Goal: Task Accomplishment & Management: Complete application form

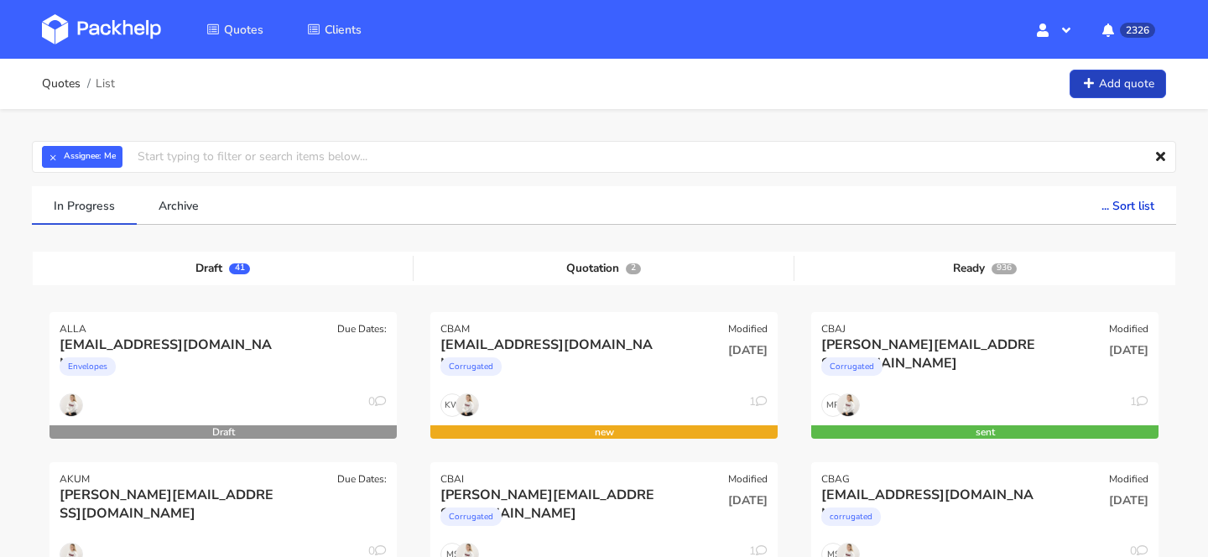
click at [1115, 84] on link "Add quote" at bounding box center [1117, 84] width 96 height 29
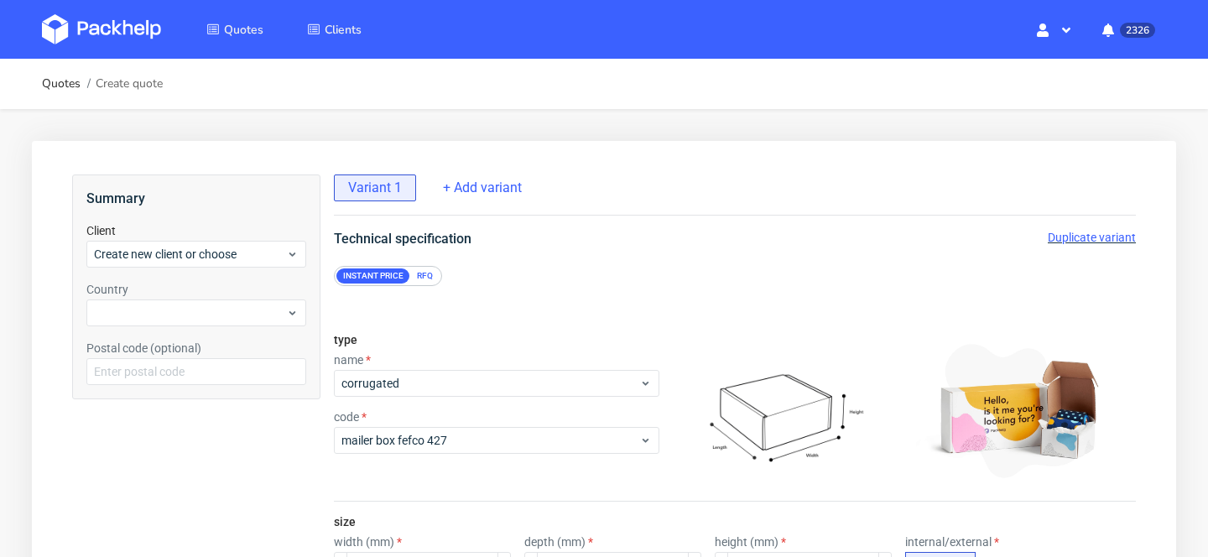
click at [424, 276] on div "RFQ" at bounding box center [424, 275] width 29 height 15
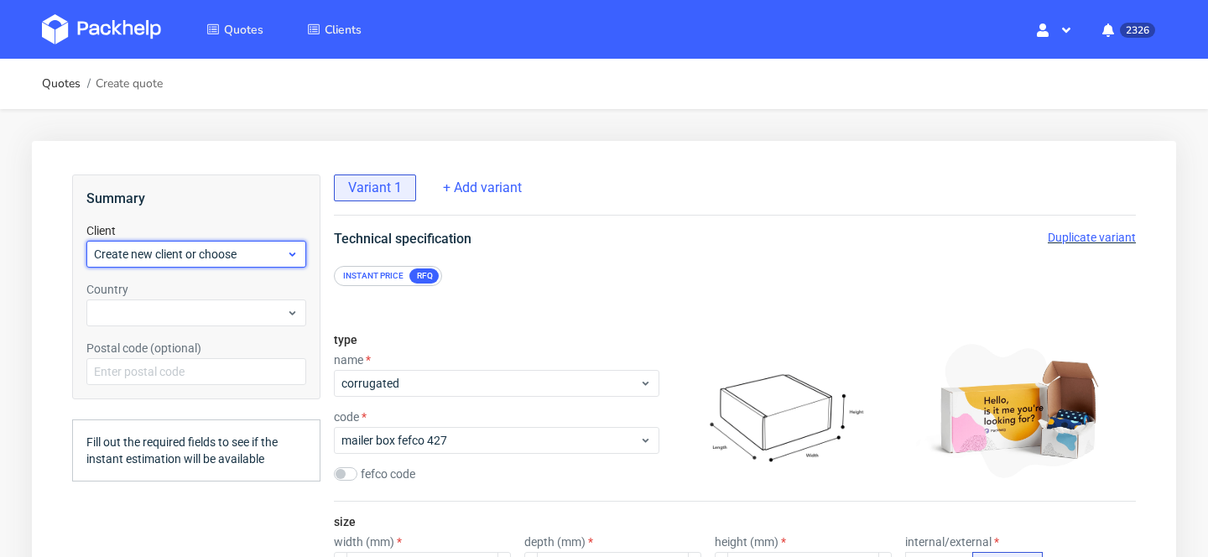
click at [246, 248] on span "Create new client or choose" at bounding box center [190, 254] width 192 height 17
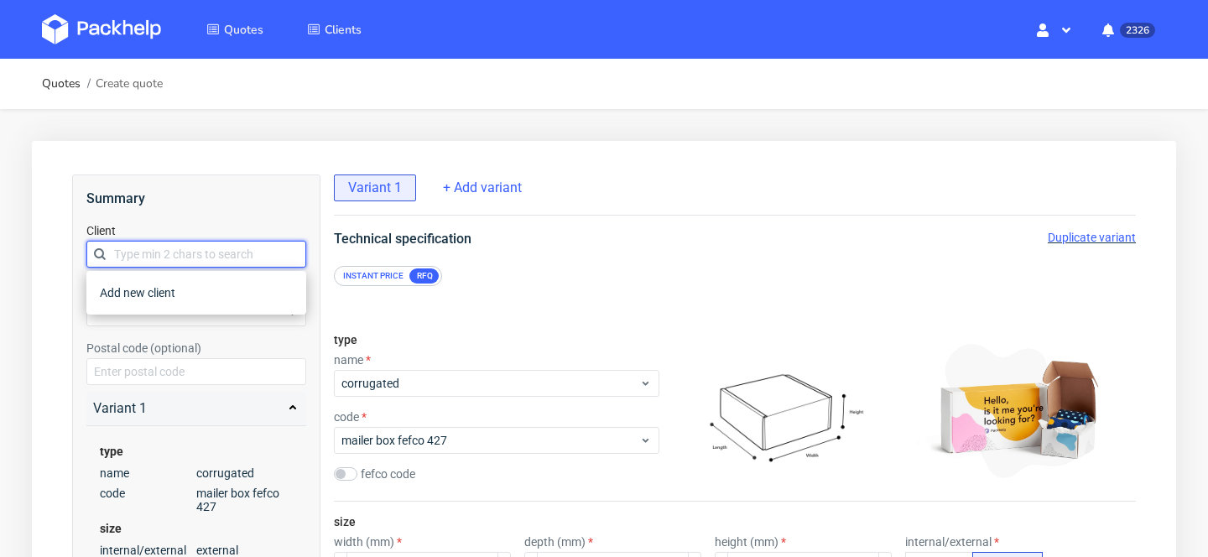
paste input "[EMAIL_ADDRESS][DOMAIN_NAME]"
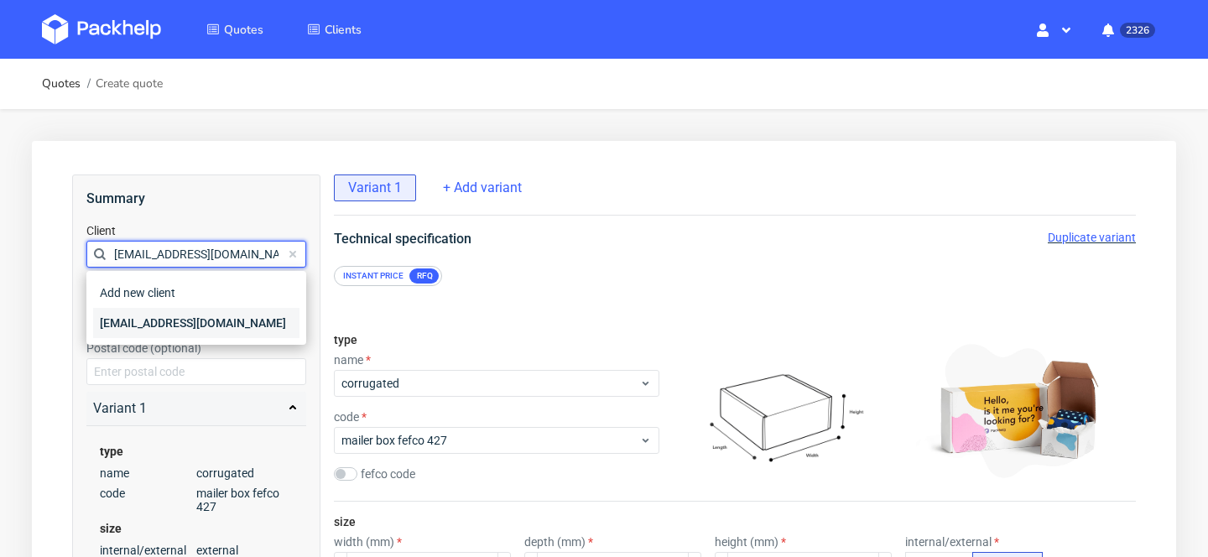
type input "[EMAIL_ADDRESS][DOMAIN_NAME]"
click at [211, 318] on div "[EMAIL_ADDRESS][DOMAIN_NAME]" at bounding box center [196, 323] width 206 height 30
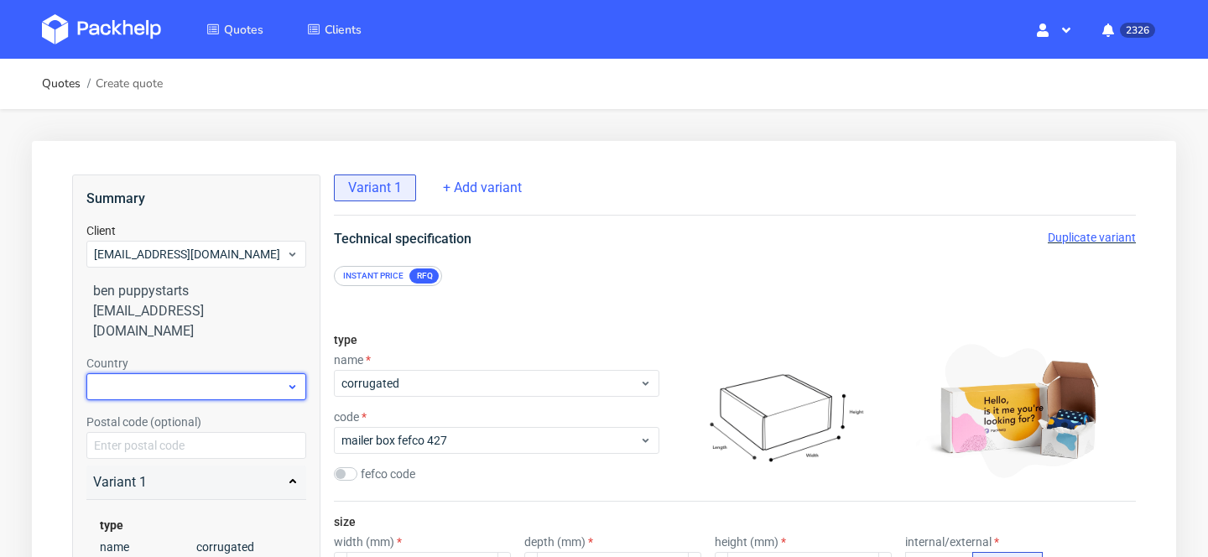
click at [247, 373] on div at bounding box center [196, 386] width 220 height 27
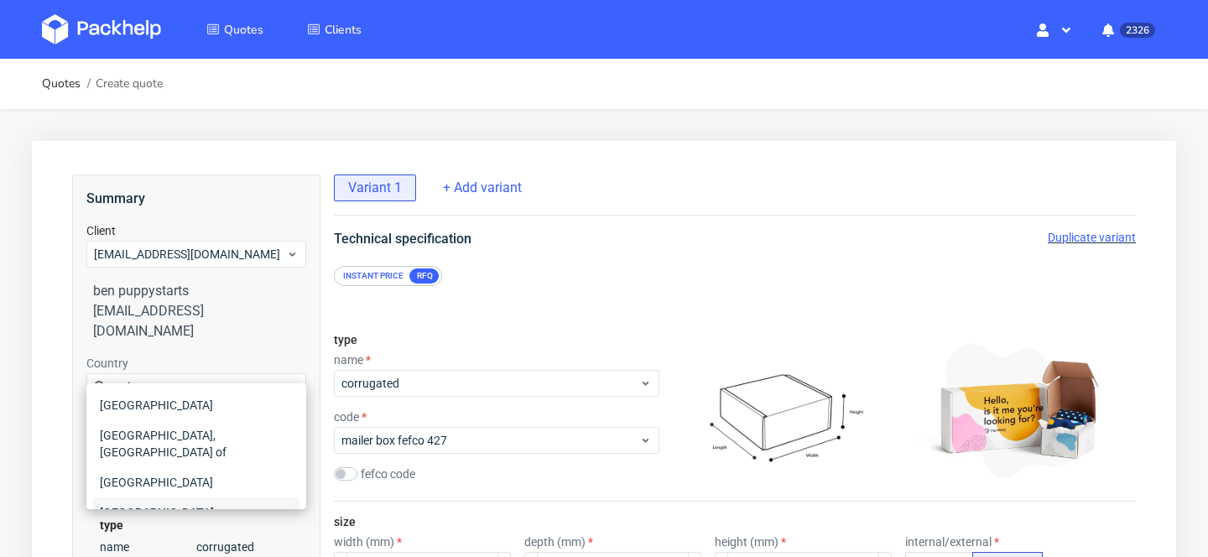
type input "uni"
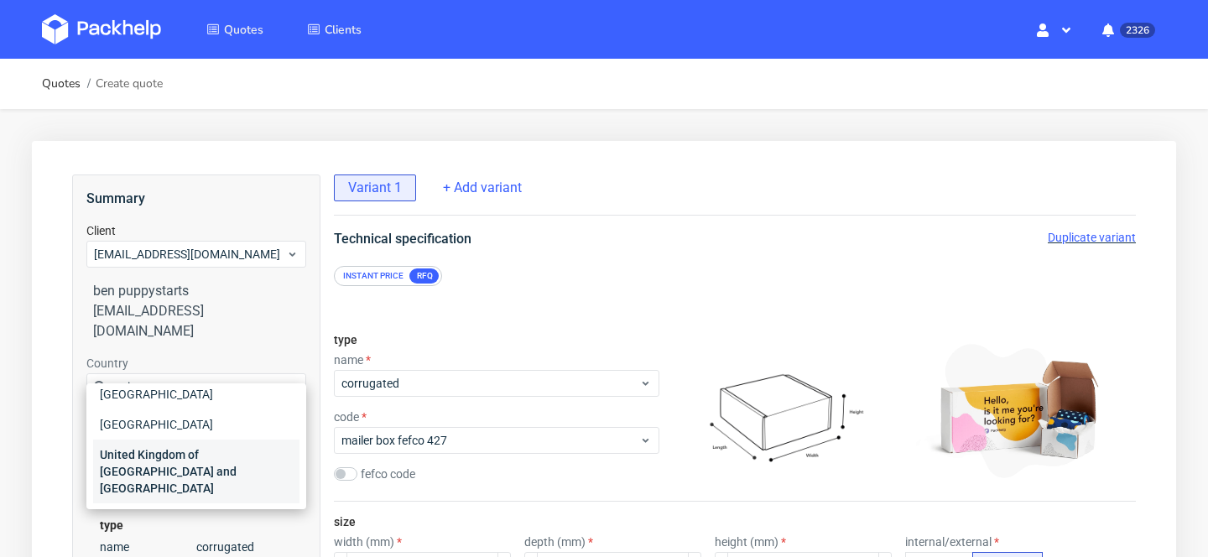
click at [196, 445] on div "United Kingdom of [GEOGRAPHIC_DATA] and [GEOGRAPHIC_DATA]" at bounding box center [196, 472] width 206 height 64
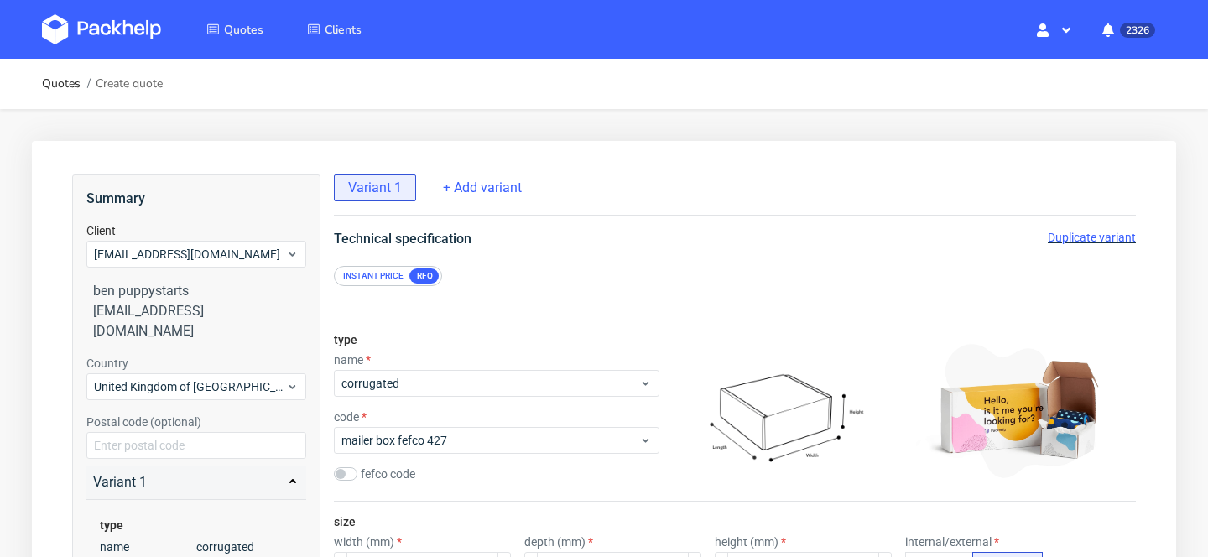
click at [533, 351] on div "type name corrugated code mailer box fefco 427 fefco code" at bounding box center [496, 410] width 325 height 181
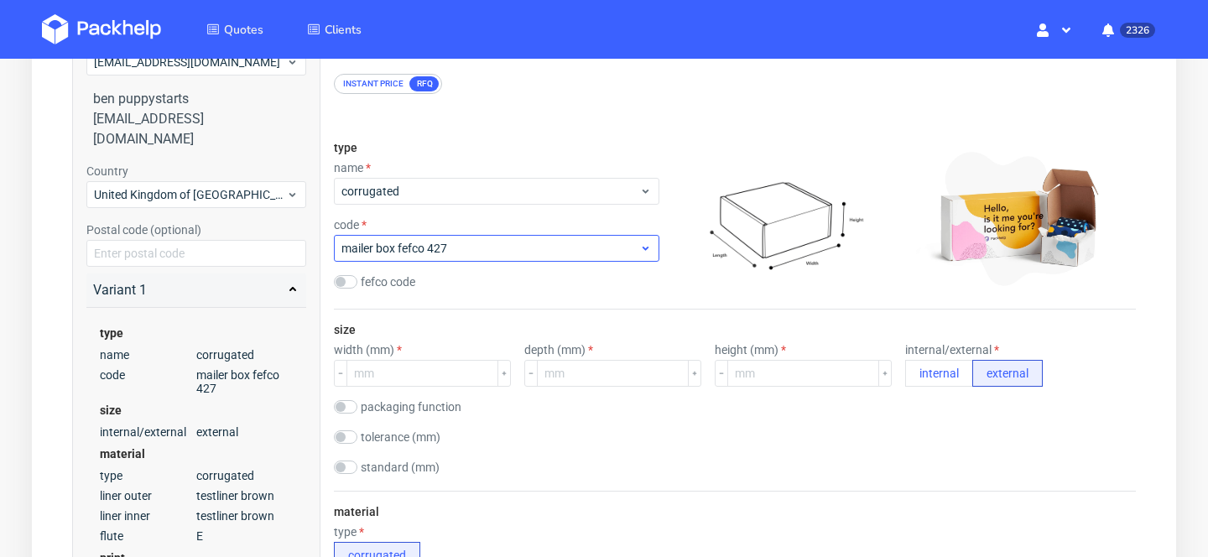
scroll to position [195, 0]
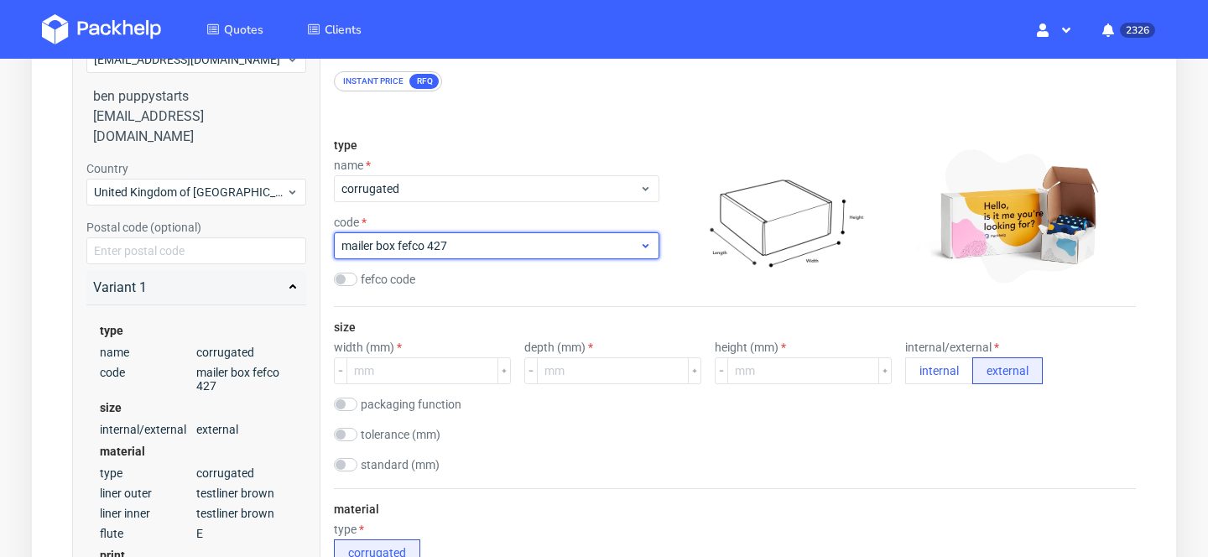
click at [450, 249] on span "mailer box fefco 427" at bounding box center [490, 245] width 298 height 17
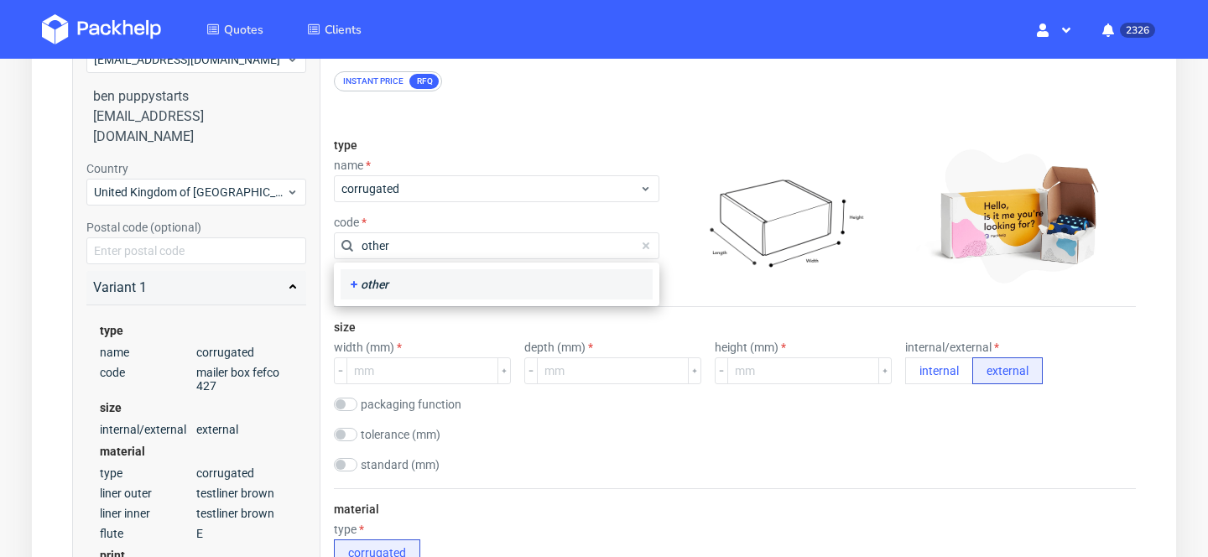
type input "other"
click at [460, 288] on div "other" at bounding box center [496, 284] width 299 height 17
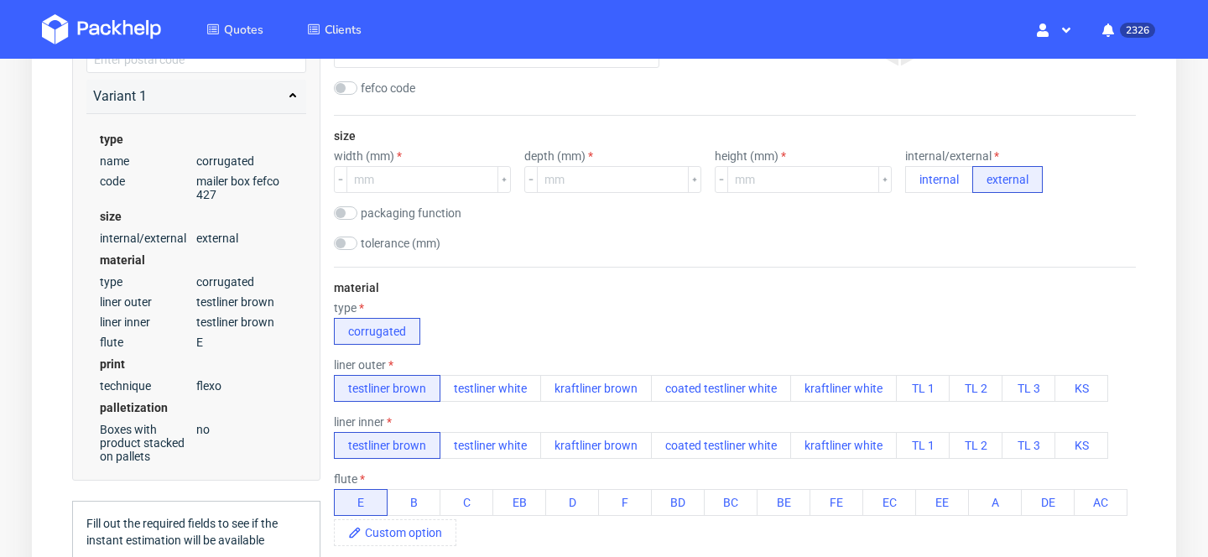
scroll to position [387, 0]
click at [403, 189] on input "number" at bounding box center [422, 177] width 152 height 27
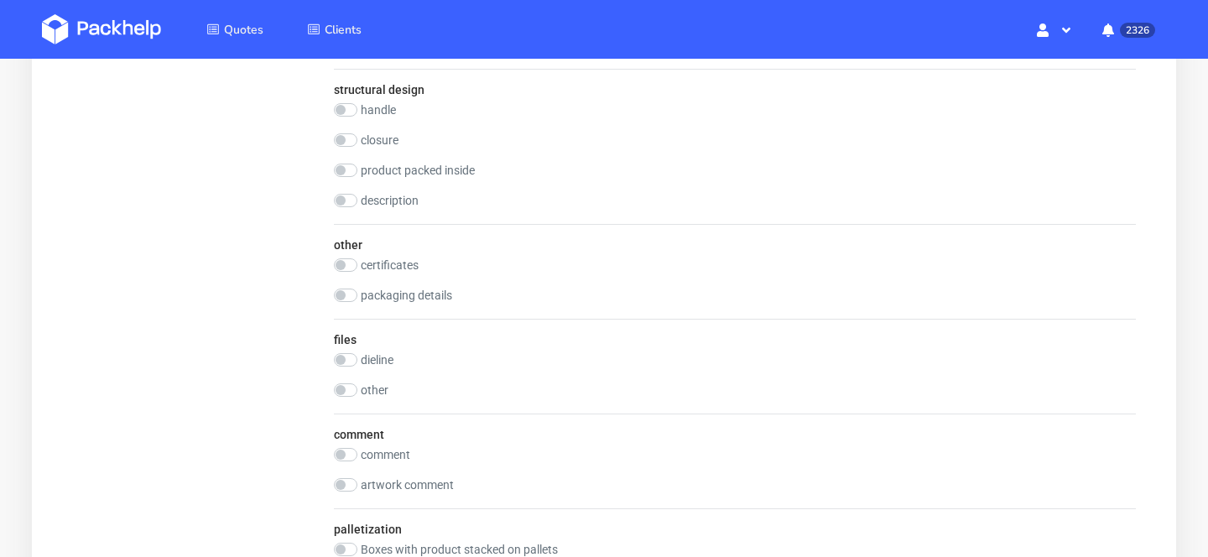
scroll to position [1459, 0]
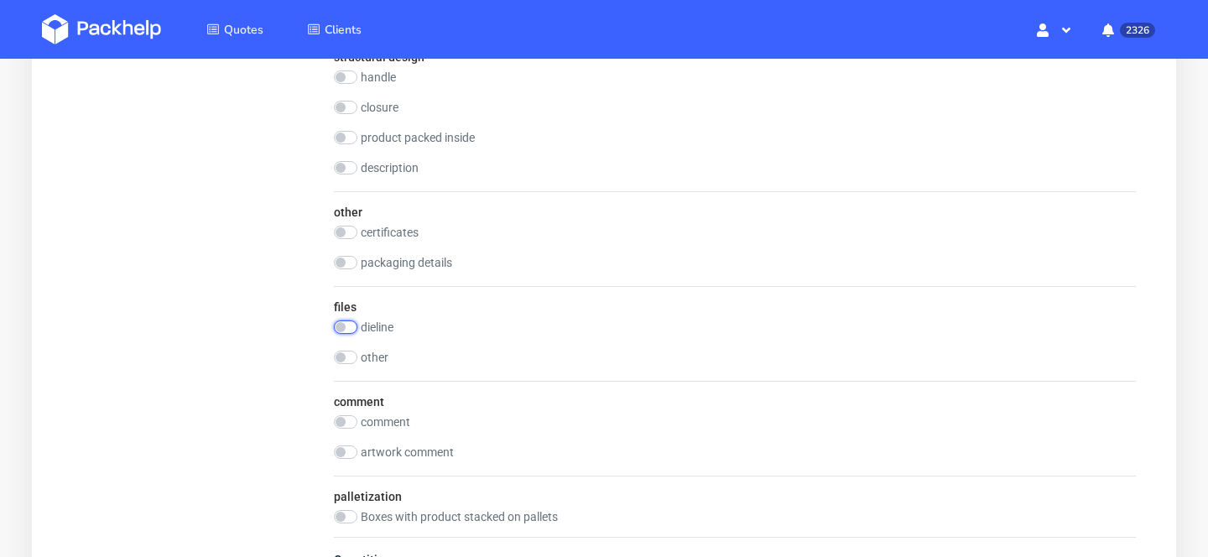
click at [341, 325] on input "checkbox" at bounding box center [345, 326] width 23 height 13
checkbox input "true"
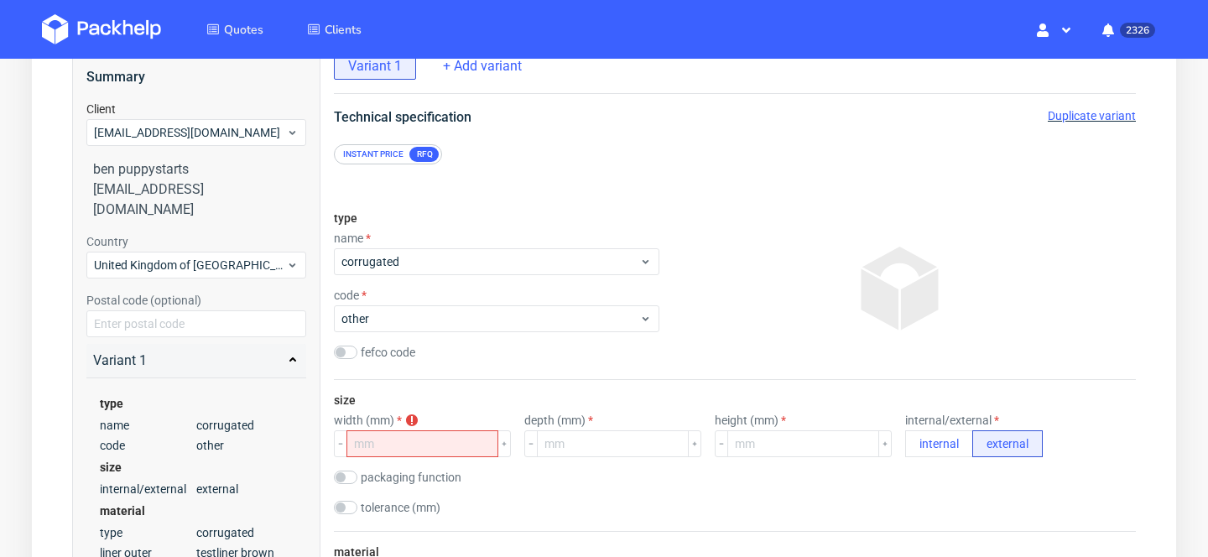
scroll to position [132, 0]
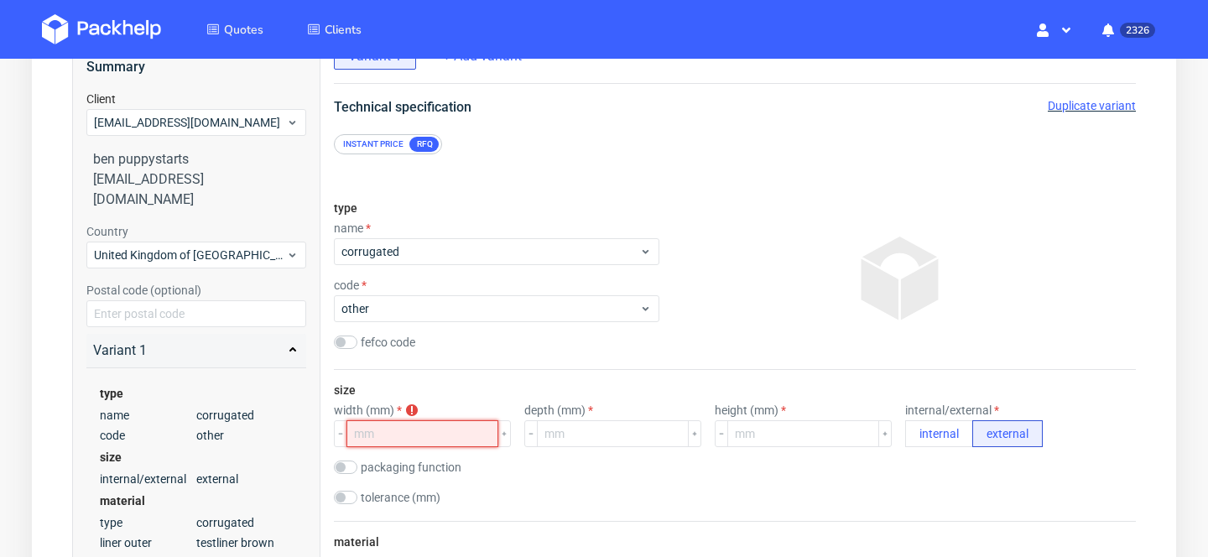
click at [415, 435] on input "number" at bounding box center [422, 433] width 152 height 27
type input "344"
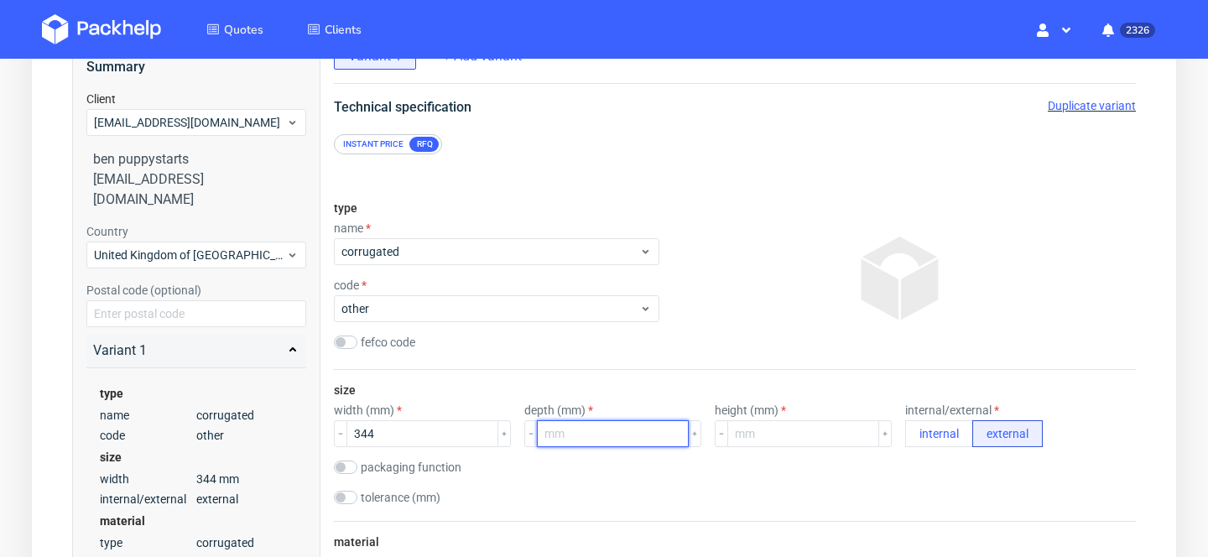
click at [585, 432] on input "number" at bounding box center [613, 433] width 152 height 27
type input "244"
click at [811, 426] on input "number" at bounding box center [803, 433] width 152 height 27
type input "22"
click at [1042, 389] on div "size width (mm) 344 depth (mm) 244 height (mm) 22 internal/external internal ex…" at bounding box center [735, 445] width 802 height 151
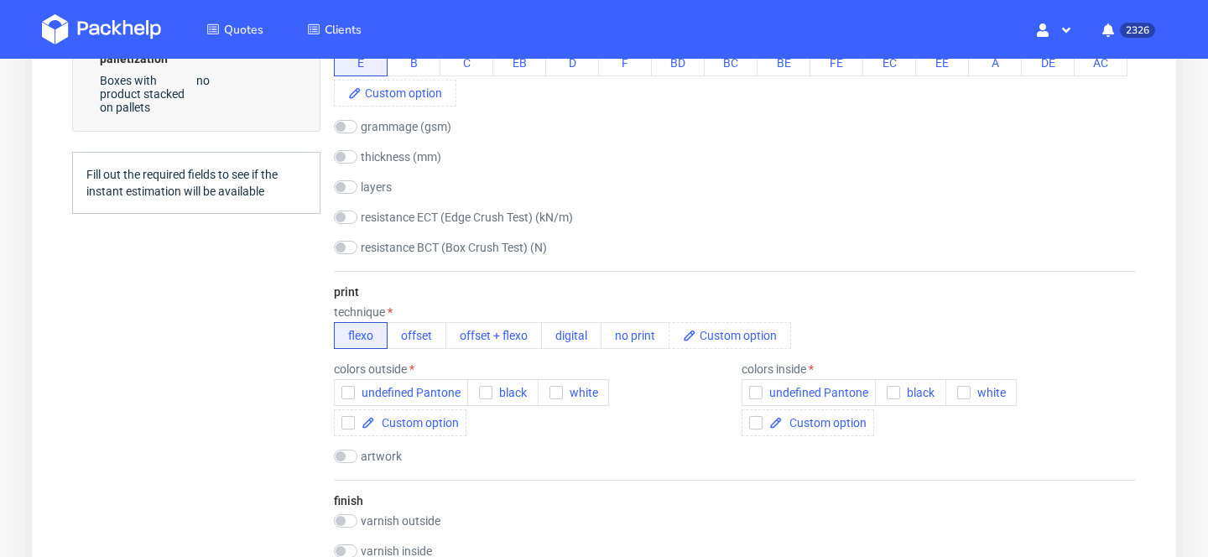
scroll to position [870, 0]
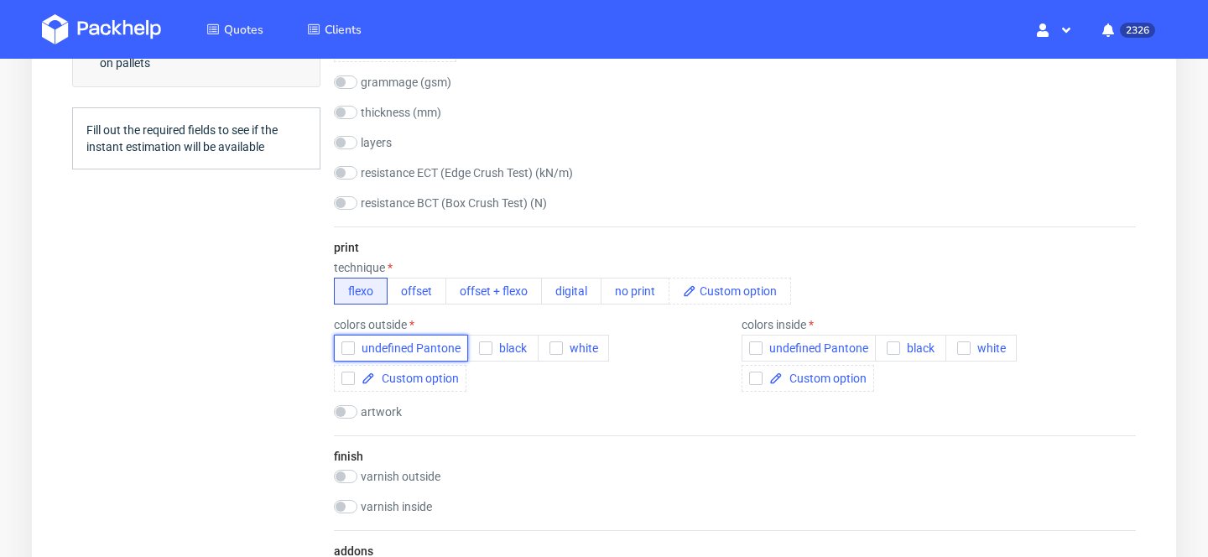
click at [424, 359] on button "undefined Pantone" at bounding box center [401, 348] width 134 height 27
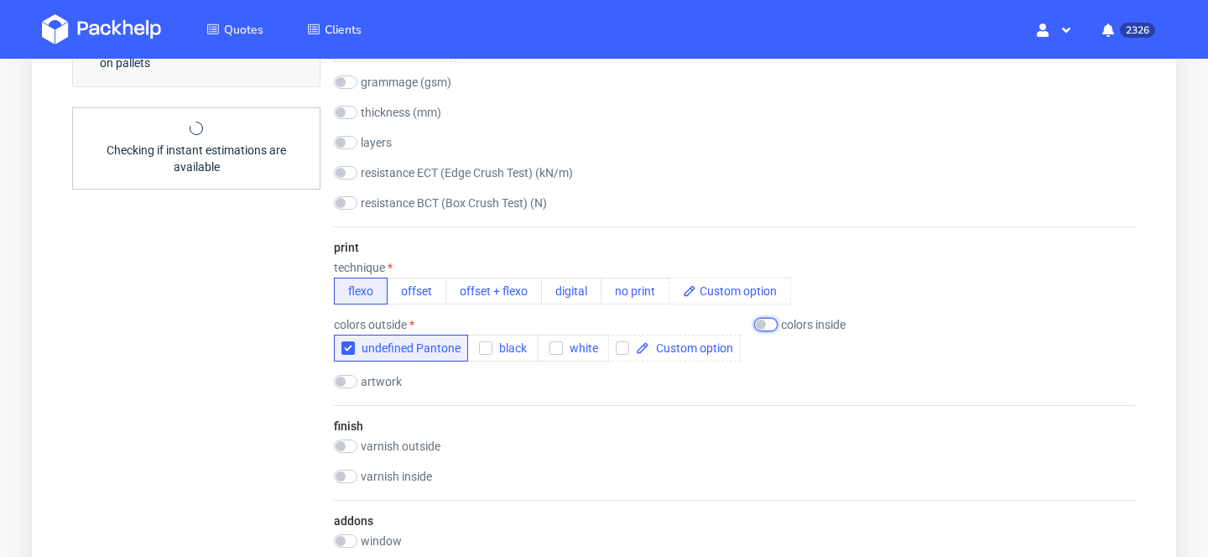
click at [773, 320] on input "checkbox" at bounding box center [765, 324] width 23 height 13
checkbox input "true"
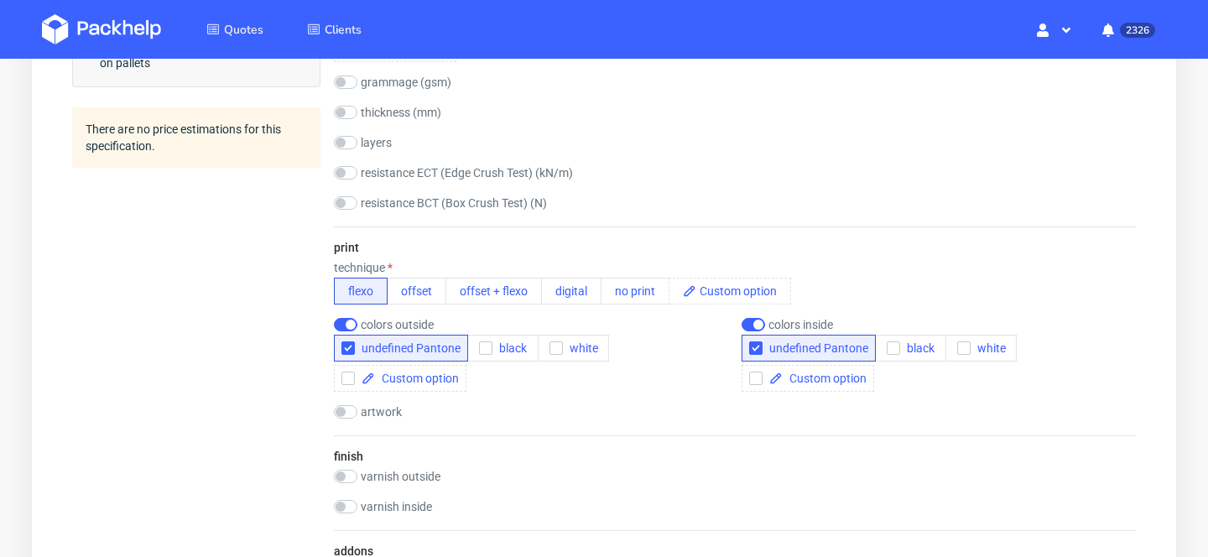
click at [882, 256] on div "print technique flexo offset offset + flexo digital no print colors outside und…" at bounding box center [735, 330] width 802 height 209
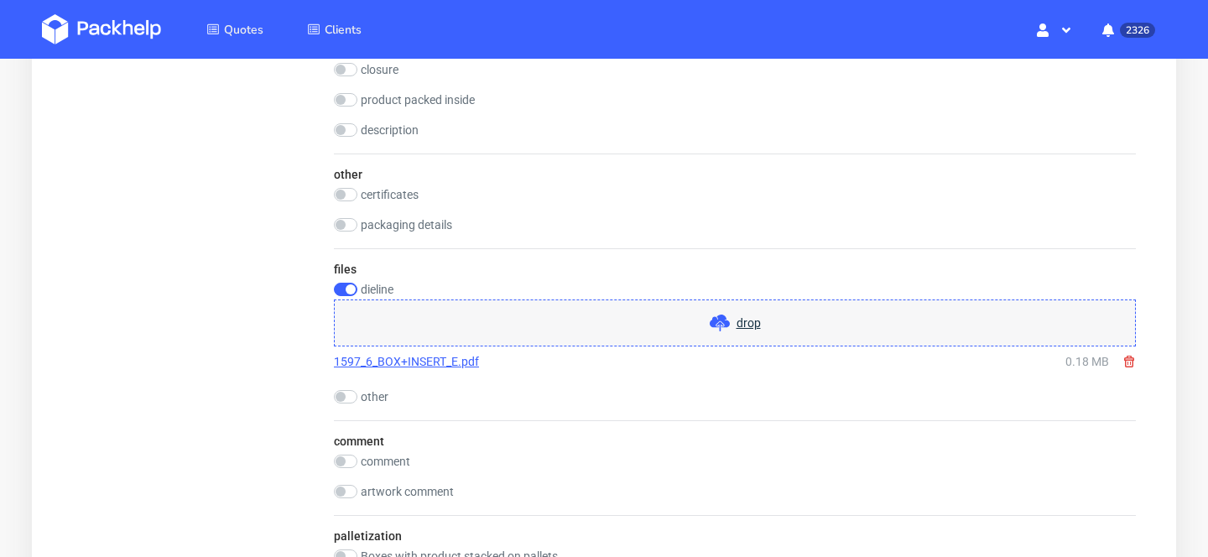
scroll to position [1501, 0]
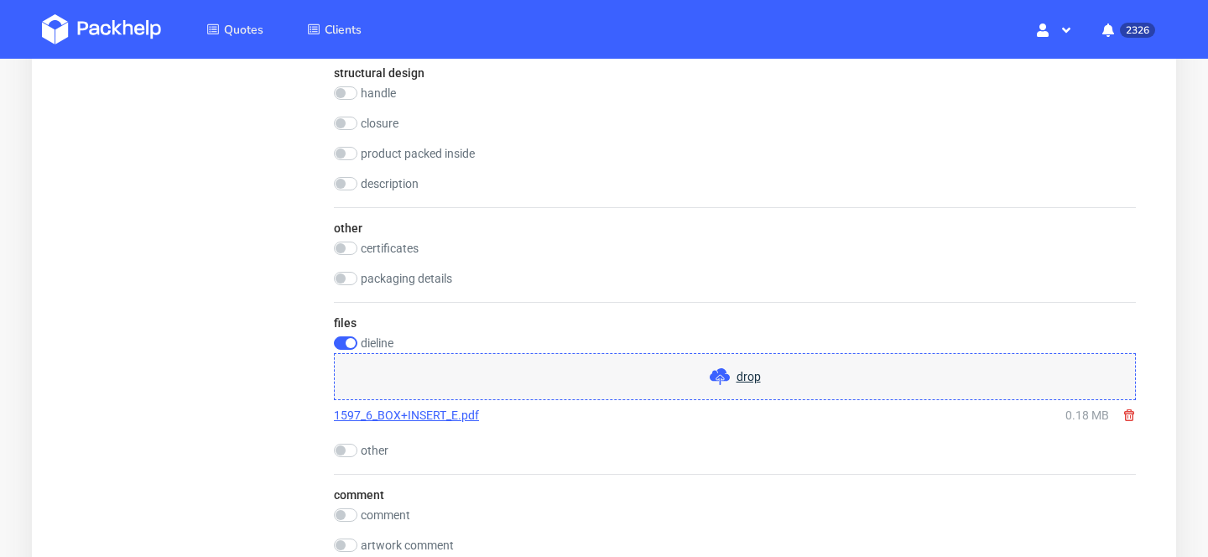
scroll to position [1443, 0]
click at [346, 447] on input "checkbox" at bounding box center [345, 449] width 23 height 13
checkbox input "true"
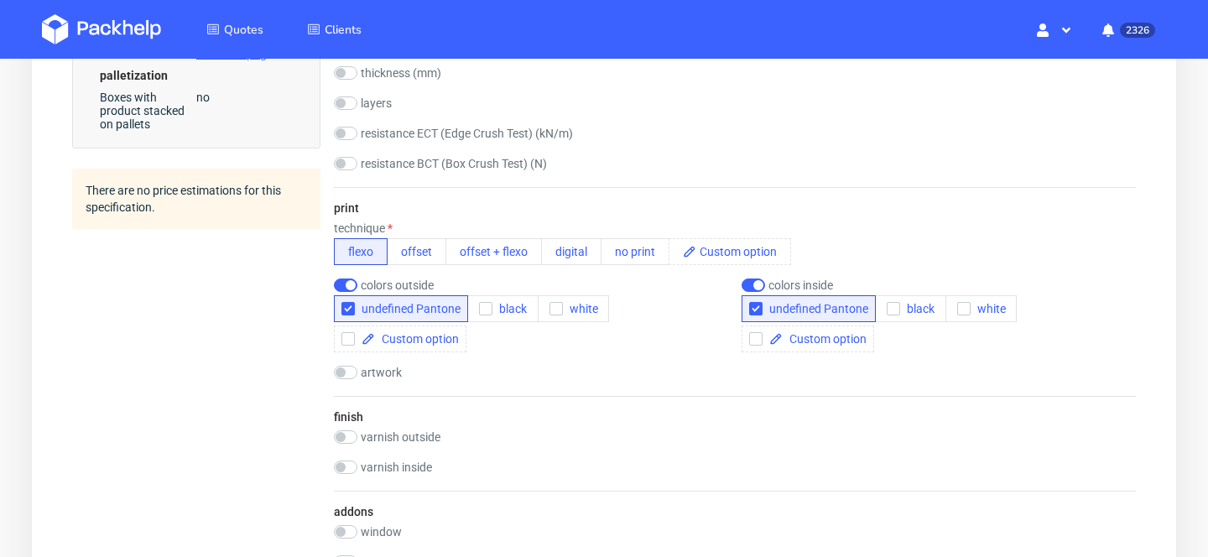
scroll to position [908, 0]
click at [350, 375] on input "checkbox" at bounding box center [345, 373] width 23 height 13
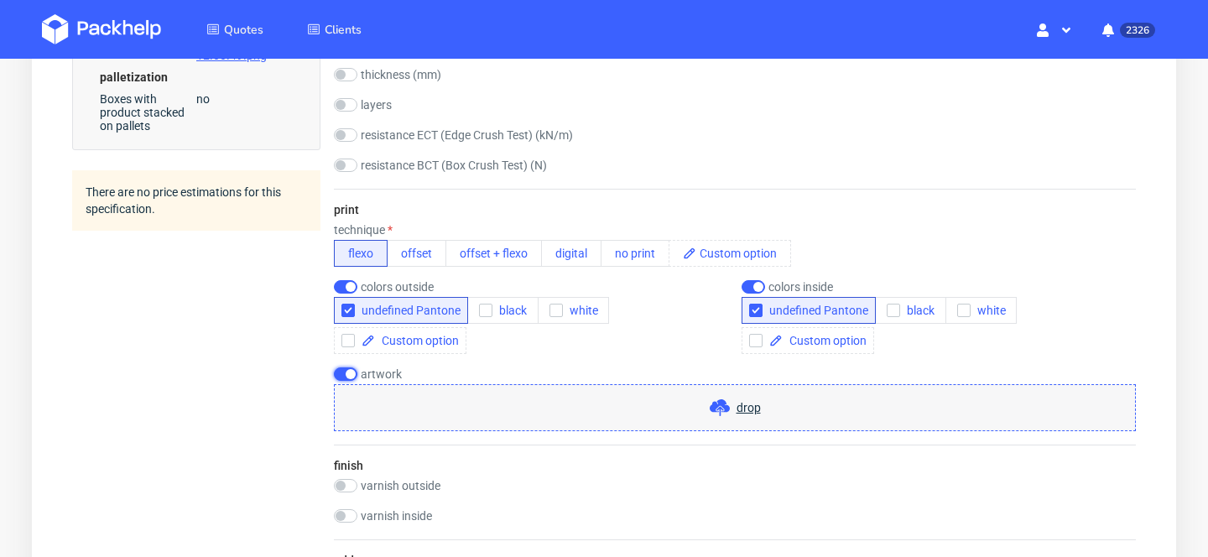
click at [350, 375] on input "checkbox" at bounding box center [345, 373] width 23 height 13
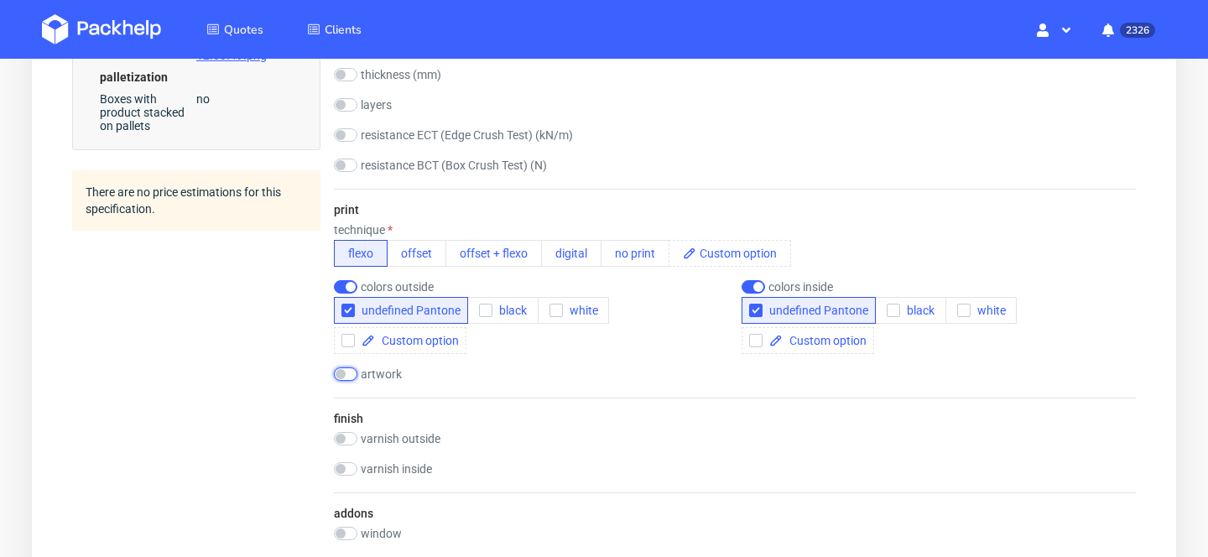
click at [350, 375] on input "checkbox" at bounding box center [345, 373] width 23 height 13
checkbox input "true"
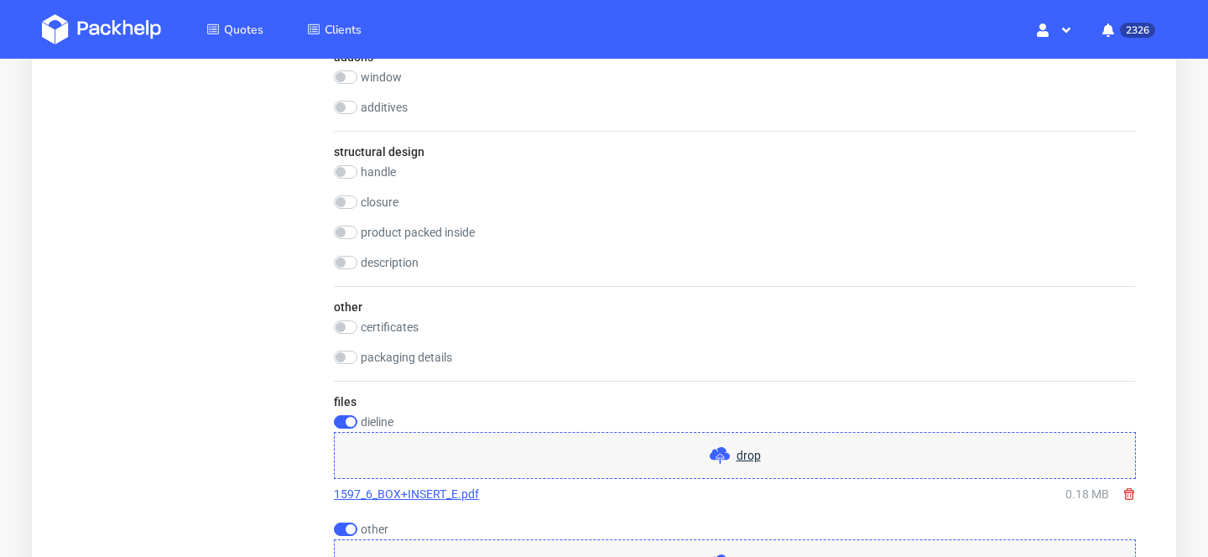
scroll to position [1454, 0]
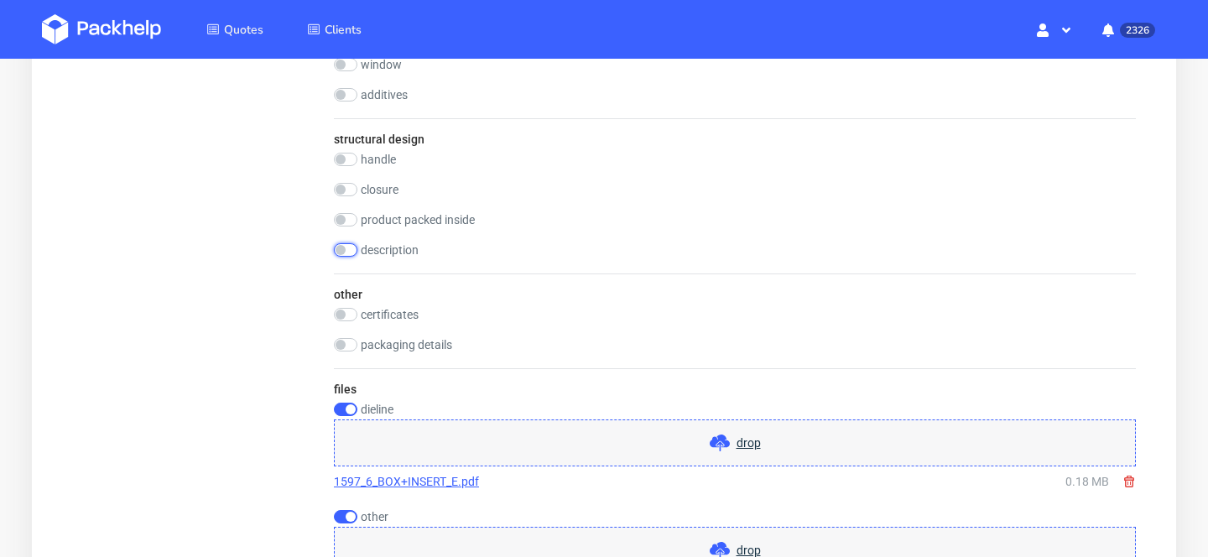
click at [351, 251] on input "checkbox" at bounding box center [345, 249] width 23 height 13
checkbox input "true"
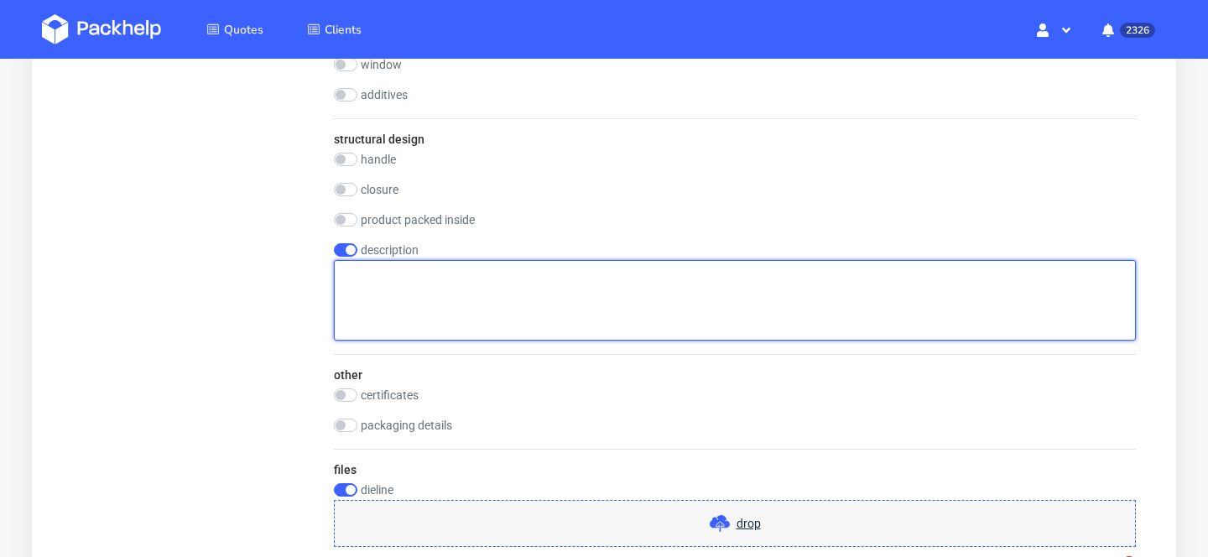
click at [437, 317] on textarea at bounding box center [735, 300] width 802 height 81
paste textarea "See here the Figma link to the design: https://www.figma.com/design/HlUwWjb3XPo…"
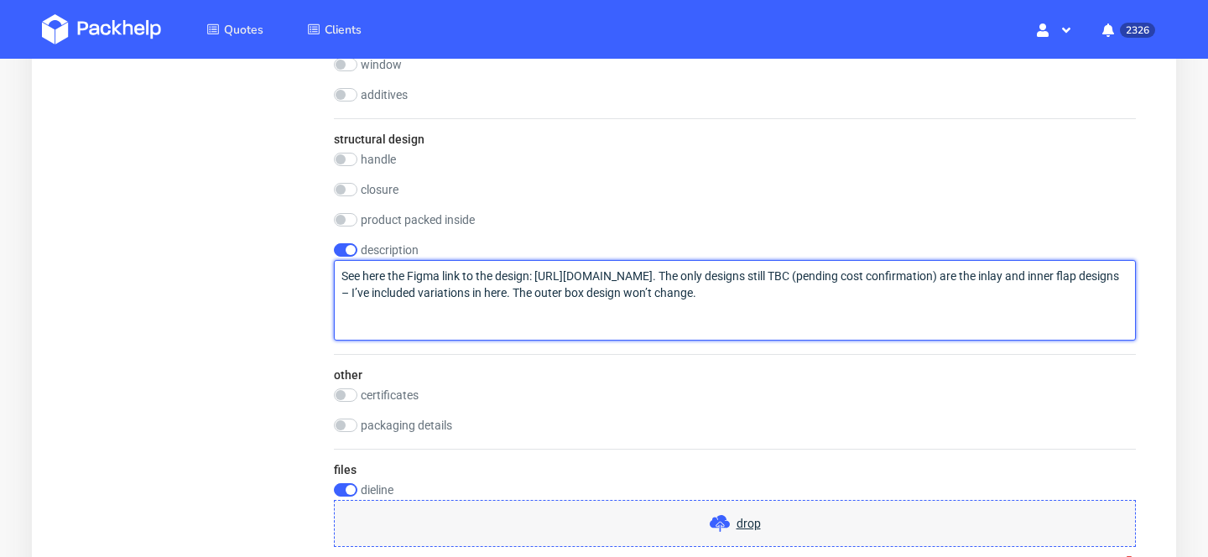
type textarea "See here the Figma link to the design: https://www.figma.com/design/HlUwWjb3XPo…"
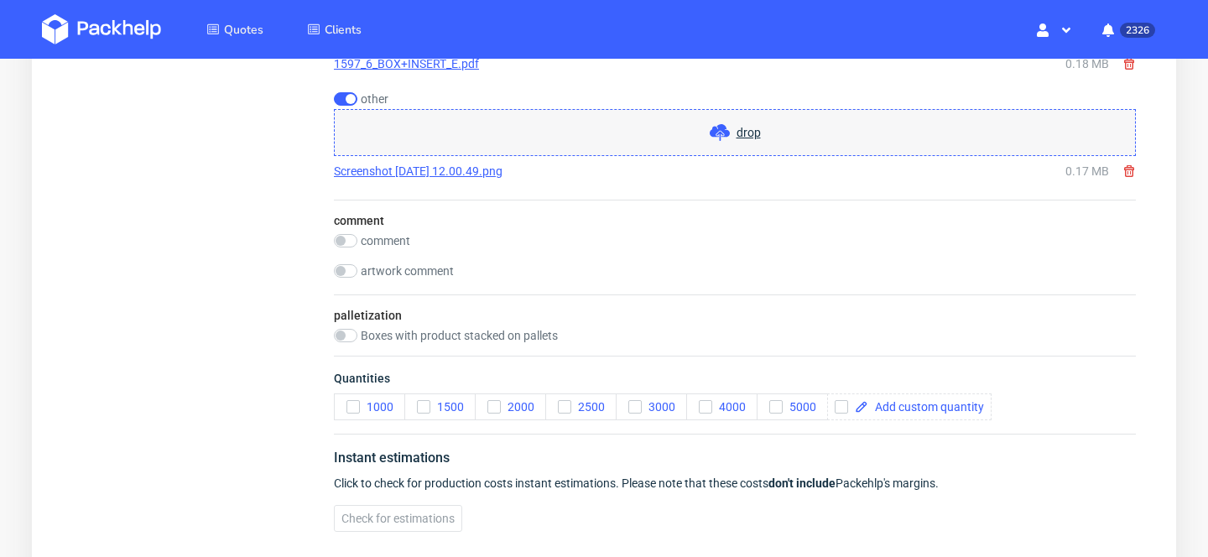
scroll to position [2151, 0]
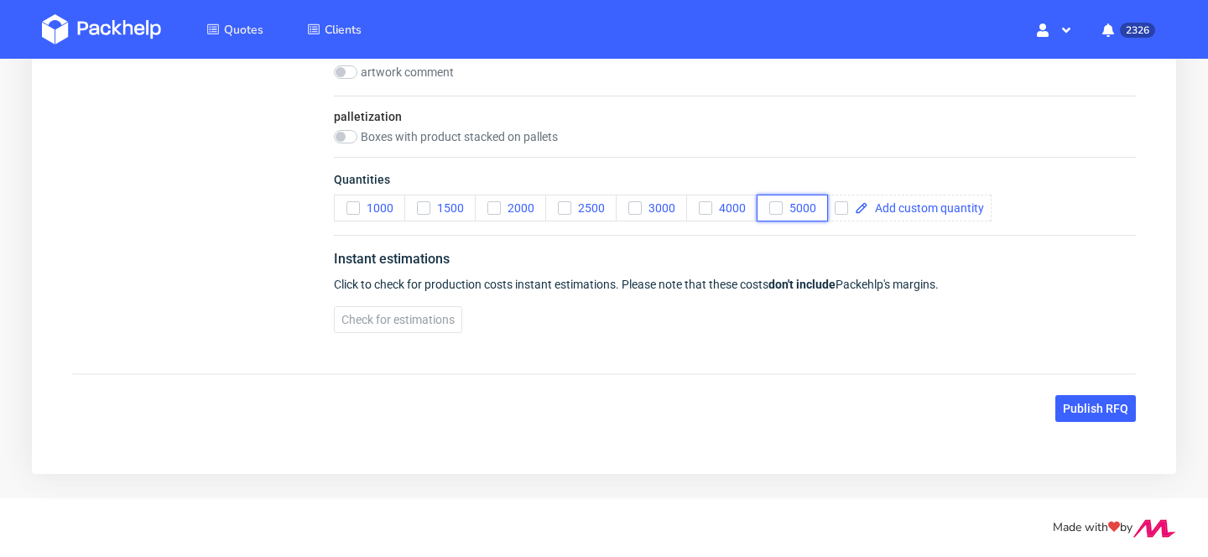
click at [797, 211] on span "5000" at bounding box center [800, 207] width 34 height 13
click at [1105, 404] on span "Publish RFQ" at bounding box center [1095, 409] width 65 height 12
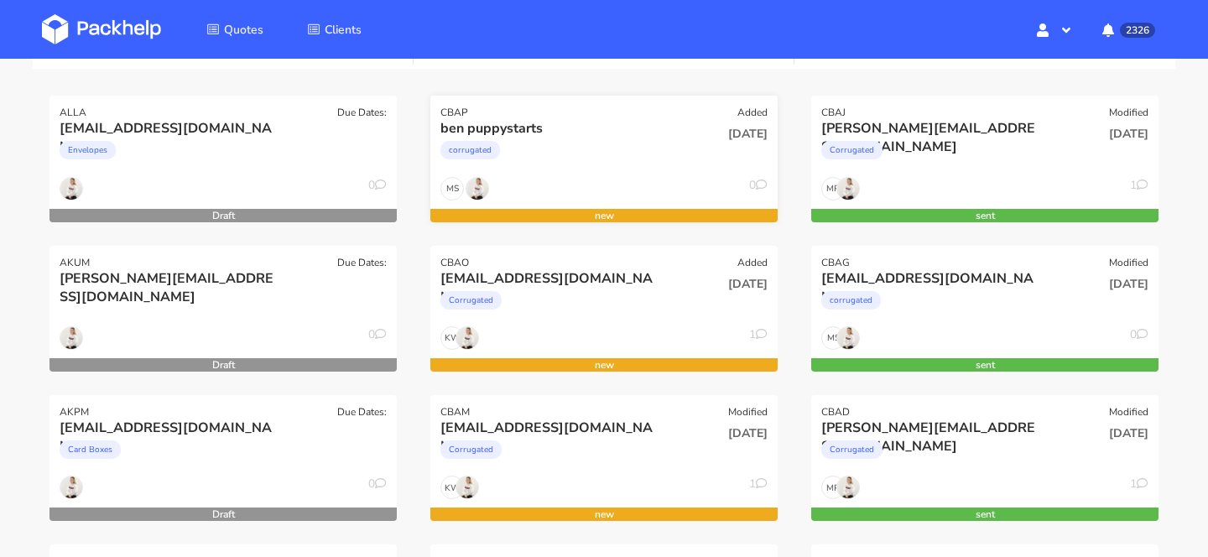
scroll to position [225, 0]
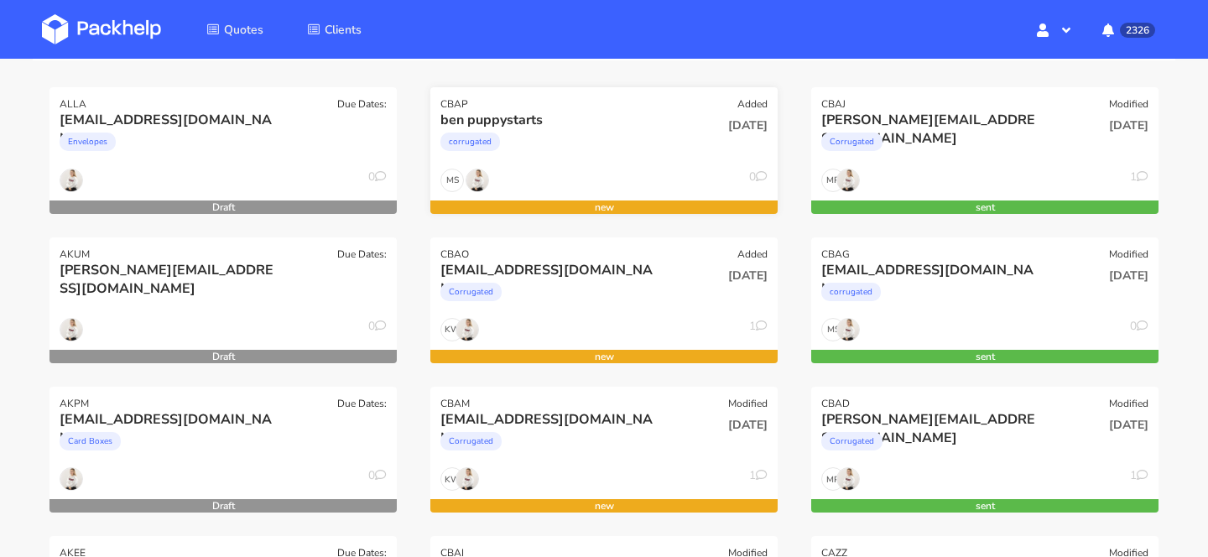
click at [657, 142] on div "corrugated" at bounding box center [551, 146] width 222 height 34
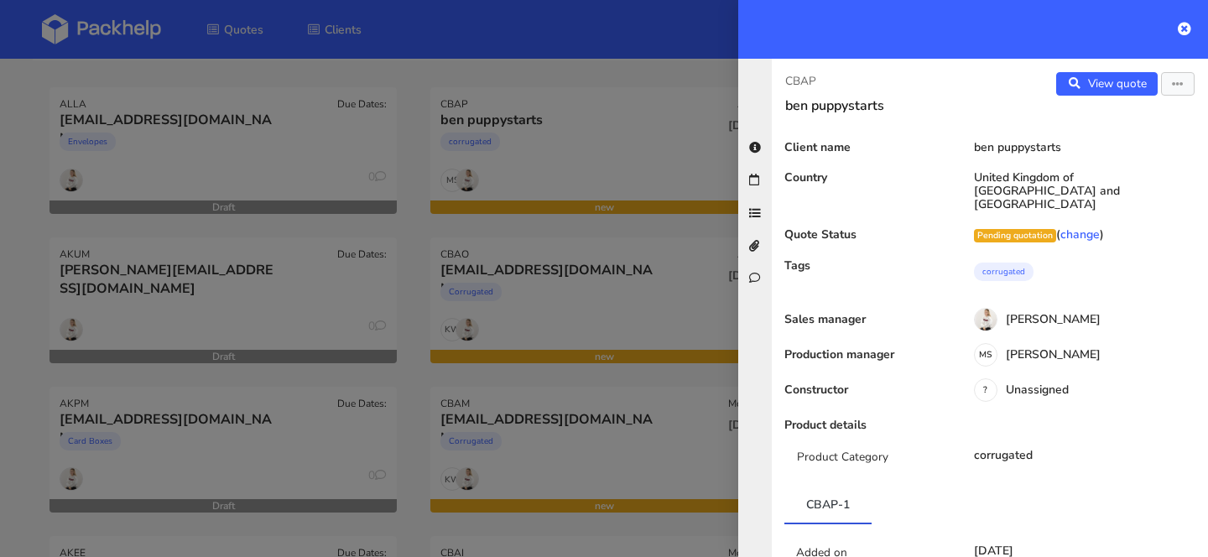
click at [798, 82] on p "CBAP" at bounding box center [880, 81] width 191 height 18
copy p "CBAP"
click at [892, 108] on h3 "ben puppystarts" at bounding box center [880, 105] width 191 height 17
click at [563, 358] on div at bounding box center [604, 278] width 1208 height 557
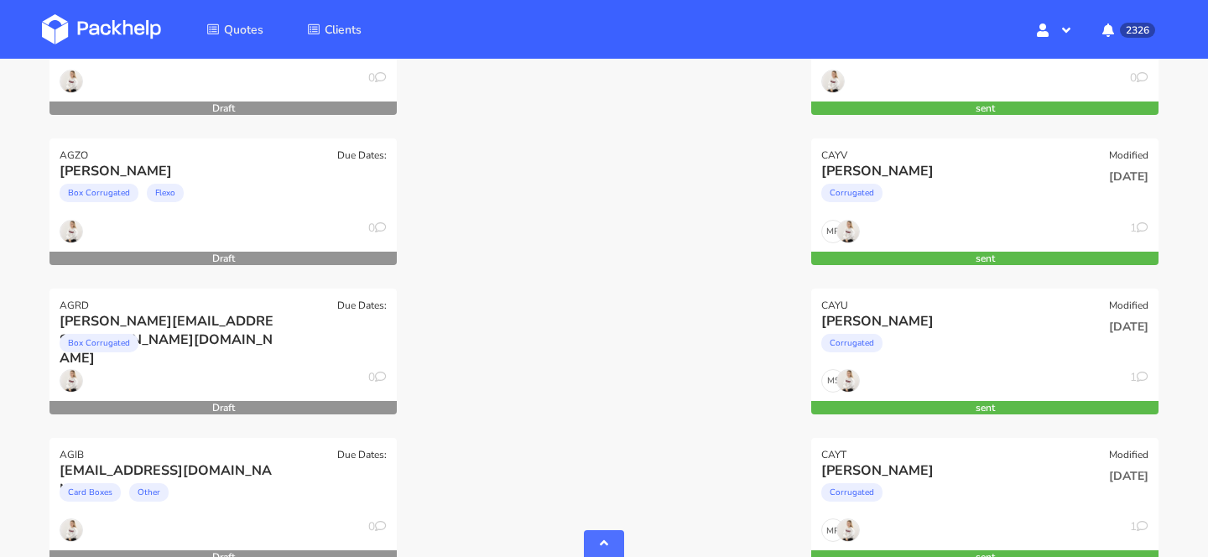
scroll to position [0, 0]
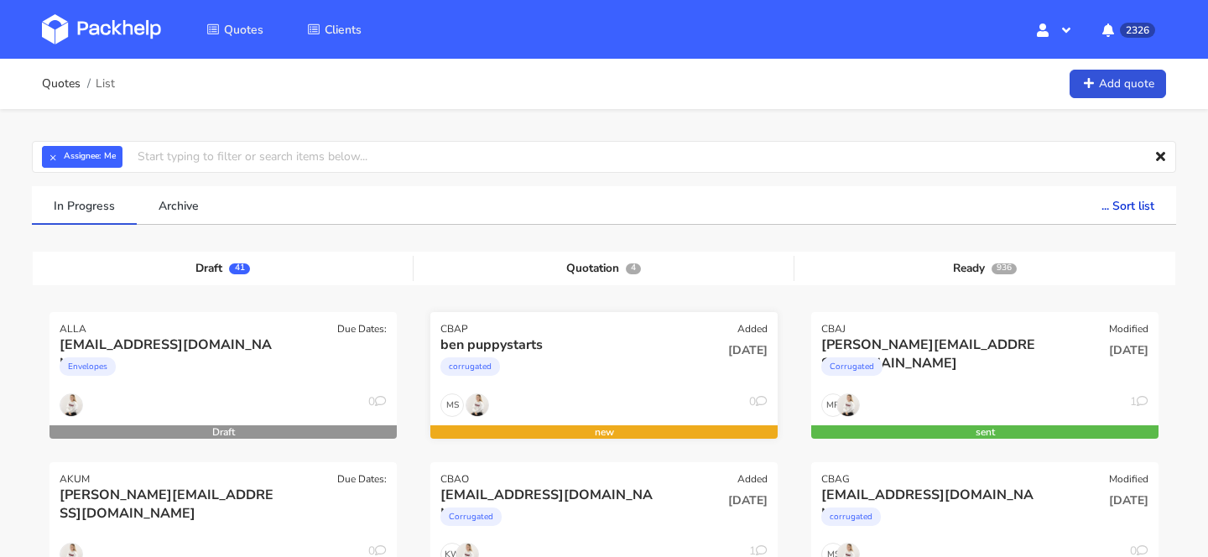
click at [536, 351] on div "ben puppystarts" at bounding box center [551, 344] width 222 height 18
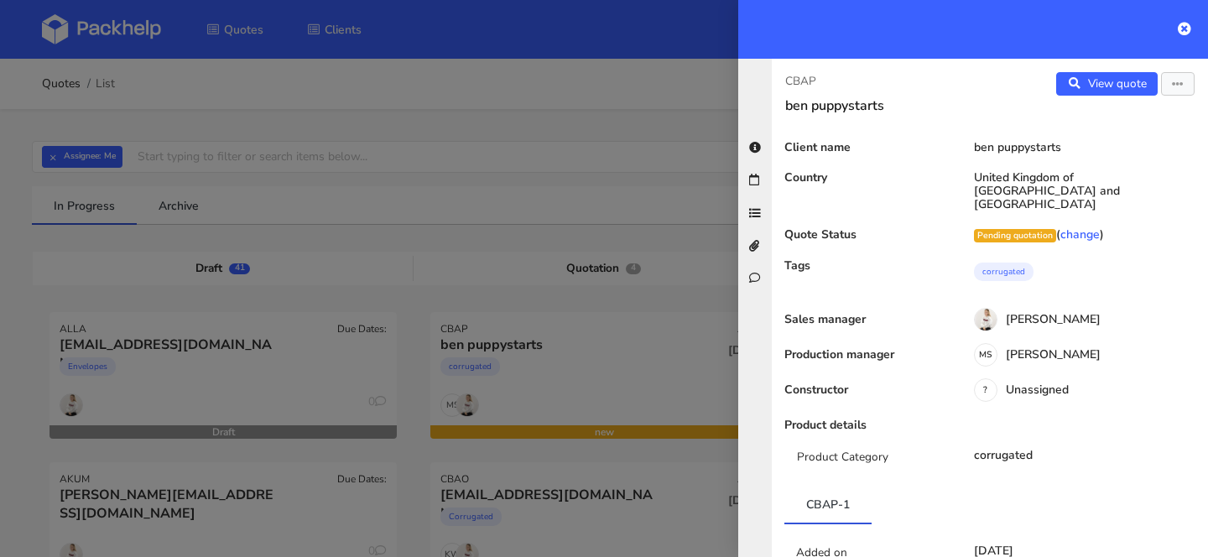
click at [802, 77] on p "CBAP" at bounding box center [880, 81] width 191 height 18
copy p "CBAP"
click at [471, 208] on div at bounding box center [604, 278] width 1208 height 557
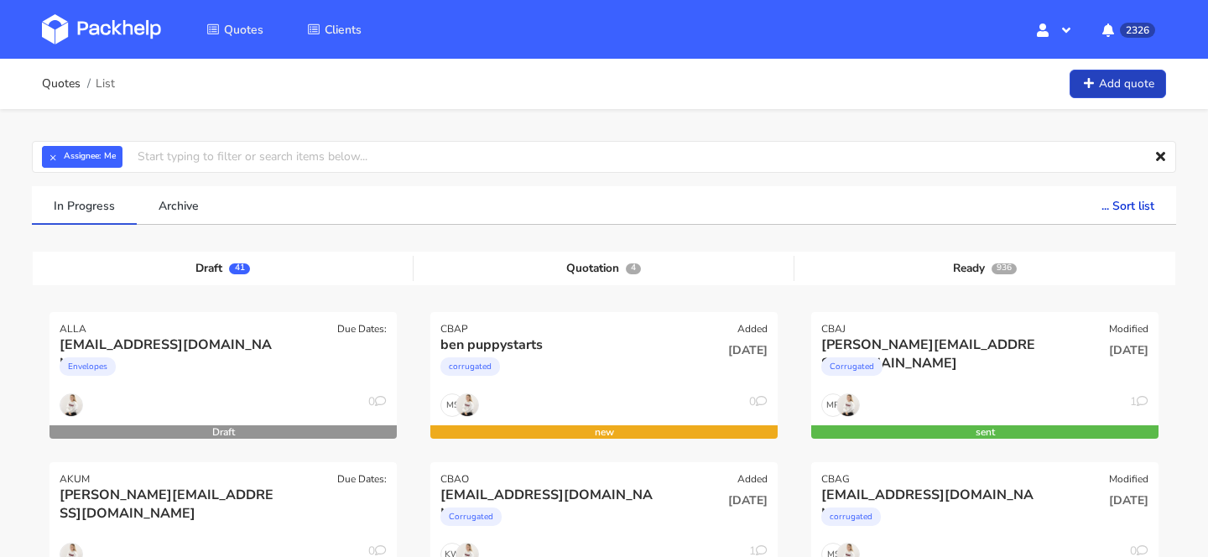
click at [1106, 77] on link "Add quote" at bounding box center [1117, 84] width 96 height 29
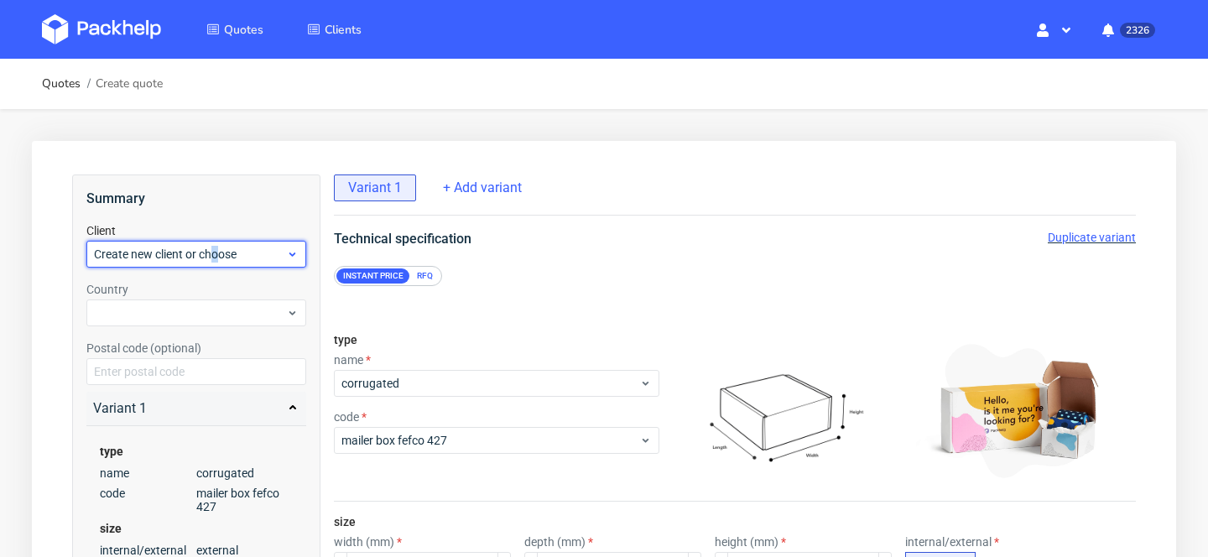
click at [216, 252] on span "Create new client or choose" at bounding box center [190, 254] width 192 height 17
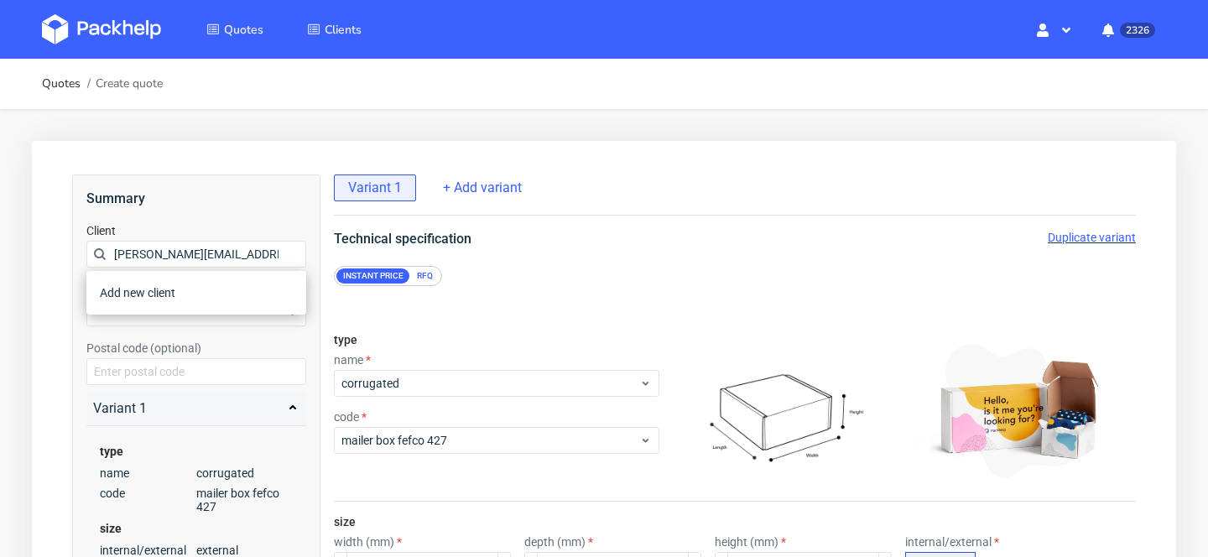
scroll to position [0, 42]
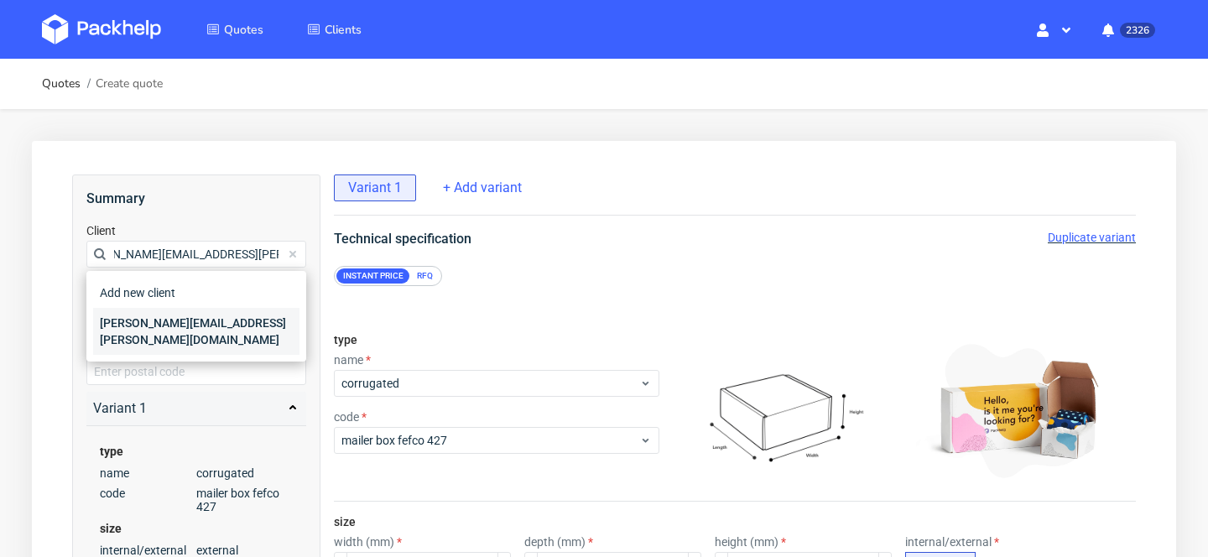
type input "[PERSON_NAME][EMAIL_ADDRESS][PERSON_NAME][DOMAIN_NAME]"
click at [202, 320] on div "valentina.maciejewska@omnipack.com" at bounding box center [196, 331] width 206 height 47
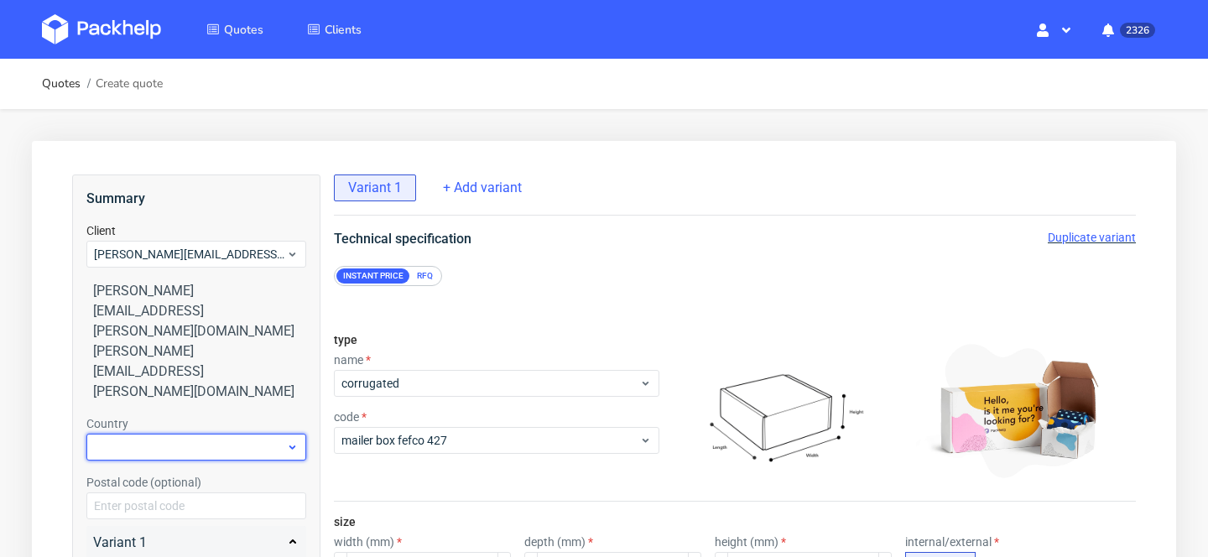
click at [164, 434] on div at bounding box center [196, 447] width 220 height 27
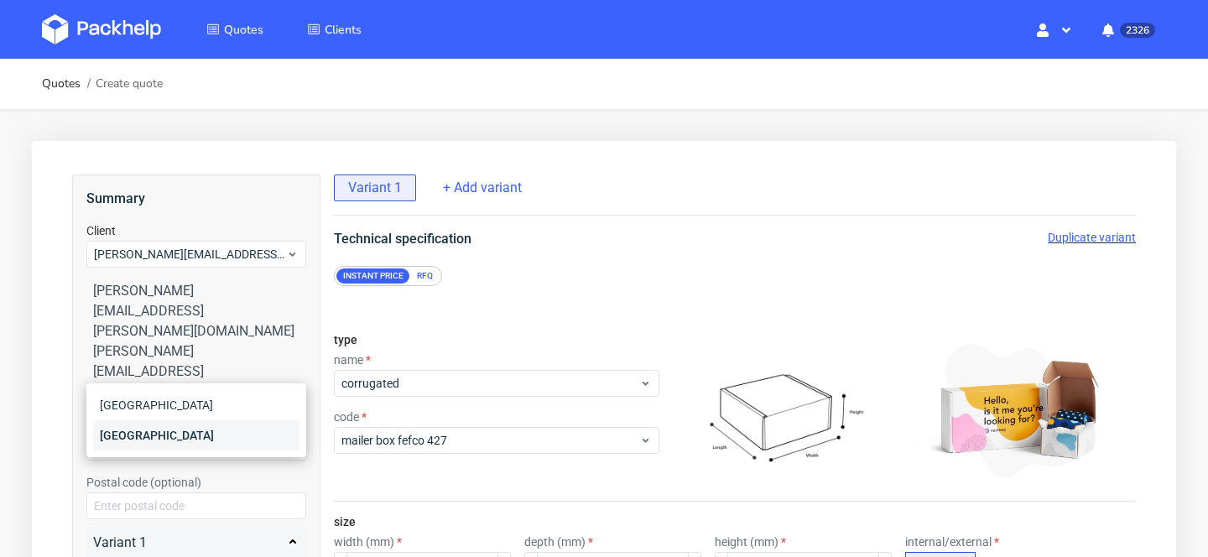
type input "pol"
click at [136, 437] on div "[GEOGRAPHIC_DATA]" at bounding box center [196, 435] width 206 height 30
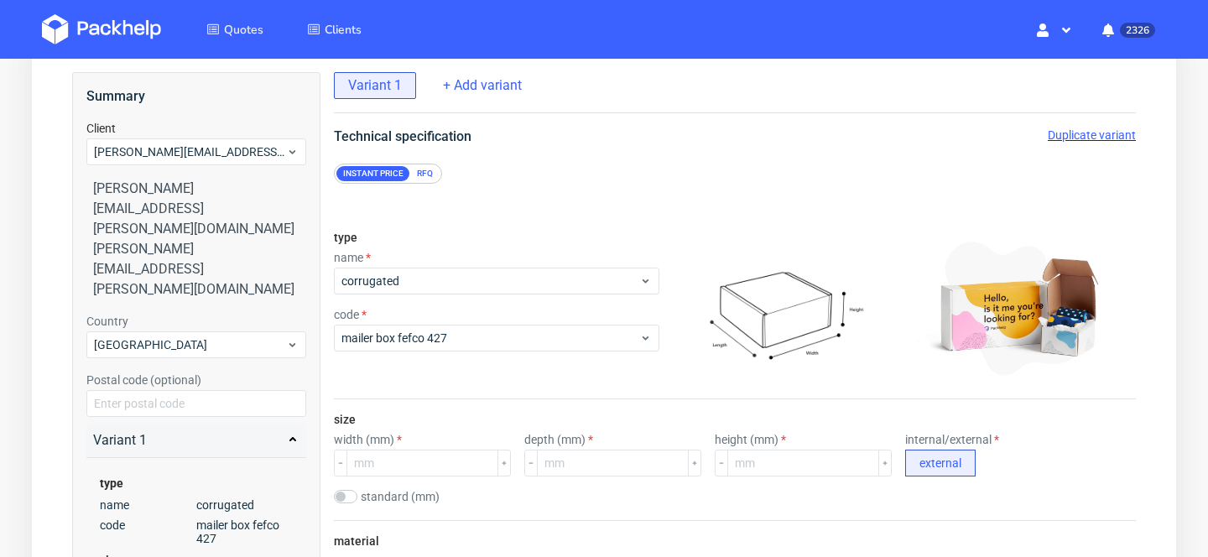
scroll to position [138, 0]
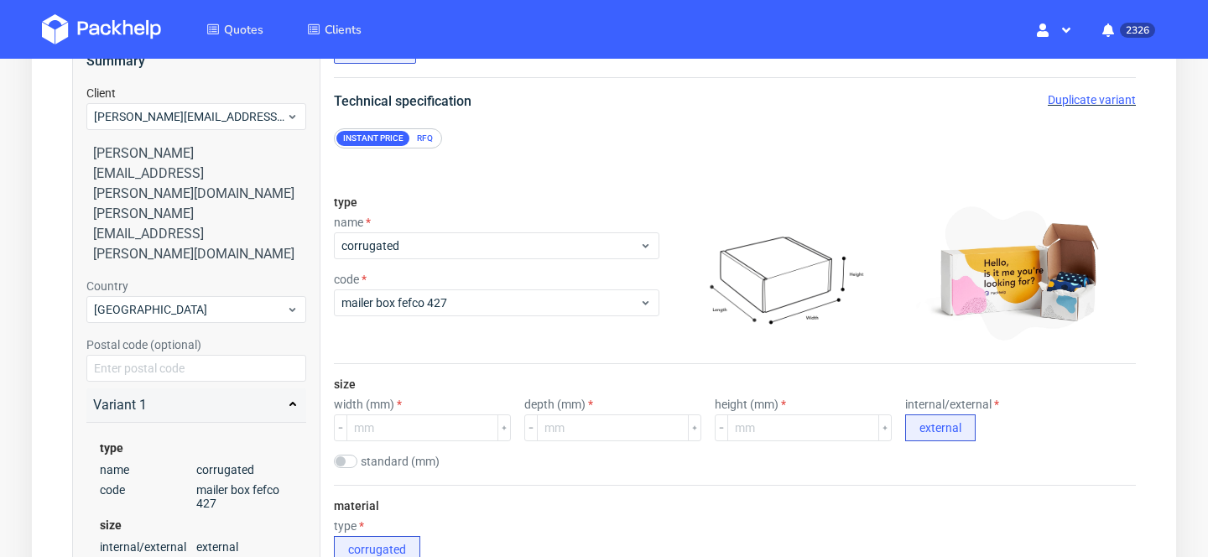
click at [423, 134] on div "RFQ" at bounding box center [424, 138] width 29 height 15
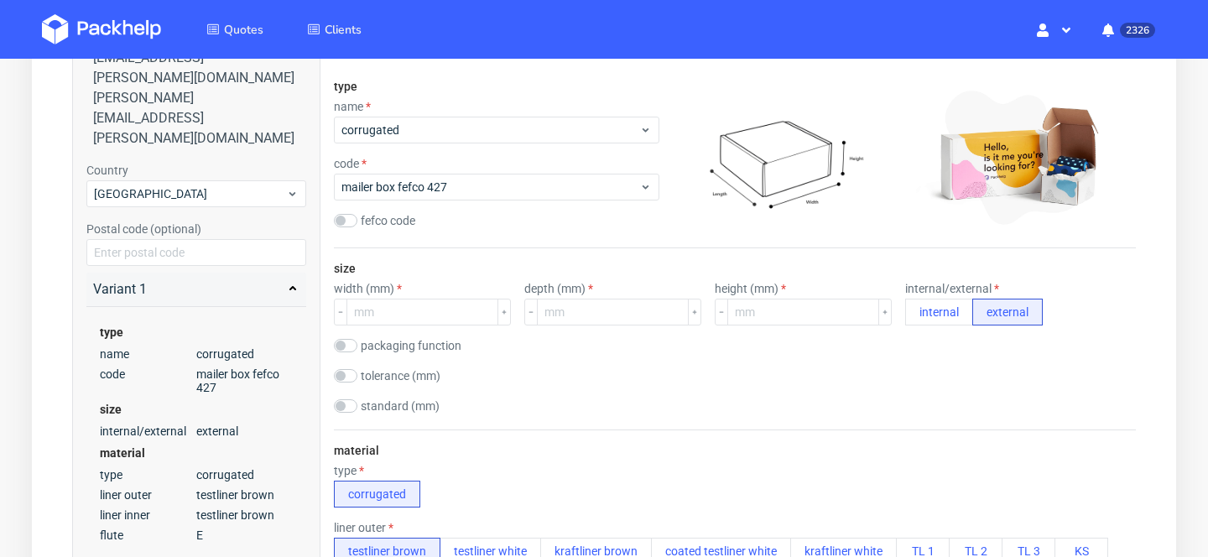
scroll to position [284, 0]
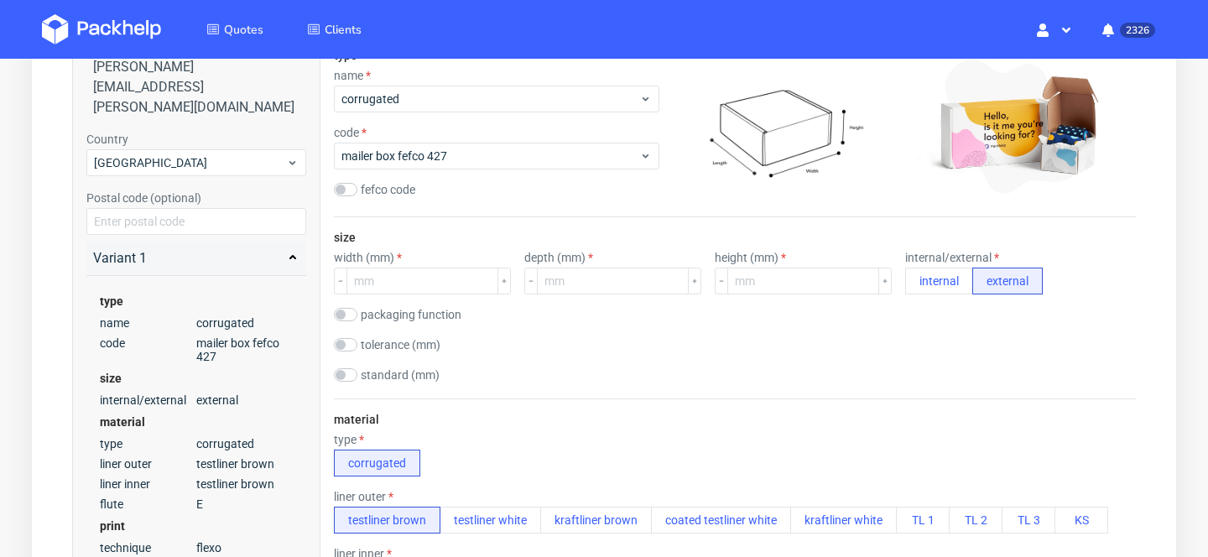
click at [455, 295] on div "size width (mm) depth (mm) height (mm) internal/external internal external pack…" at bounding box center [735, 307] width 802 height 181
click at [431, 283] on input "number" at bounding box center [422, 281] width 152 height 27
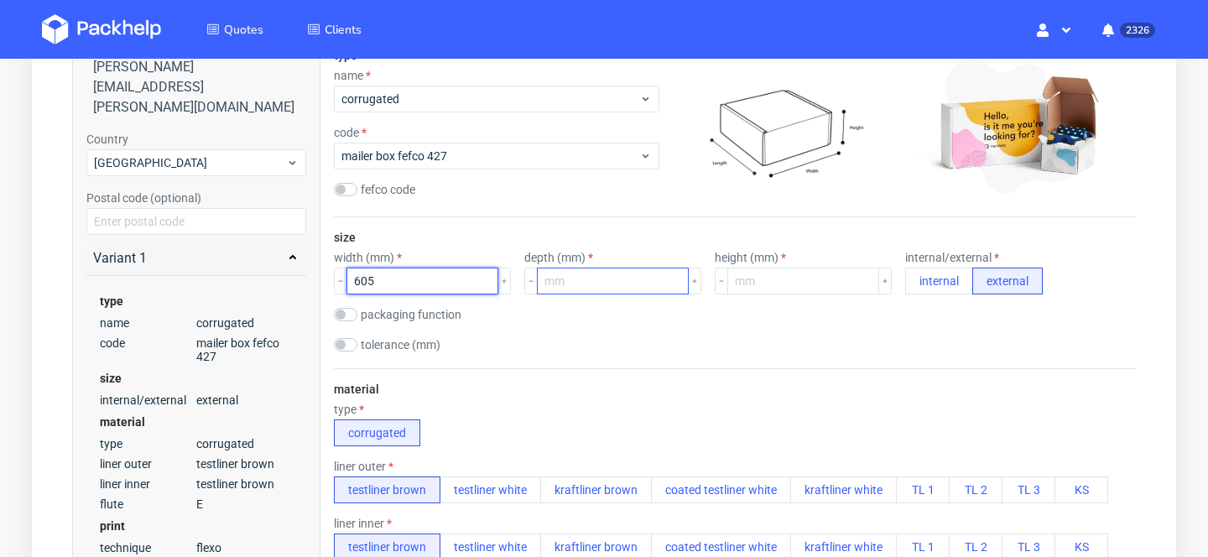
type input "605"
click at [580, 282] on input "number" at bounding box center [613, 281] width 152 height 27
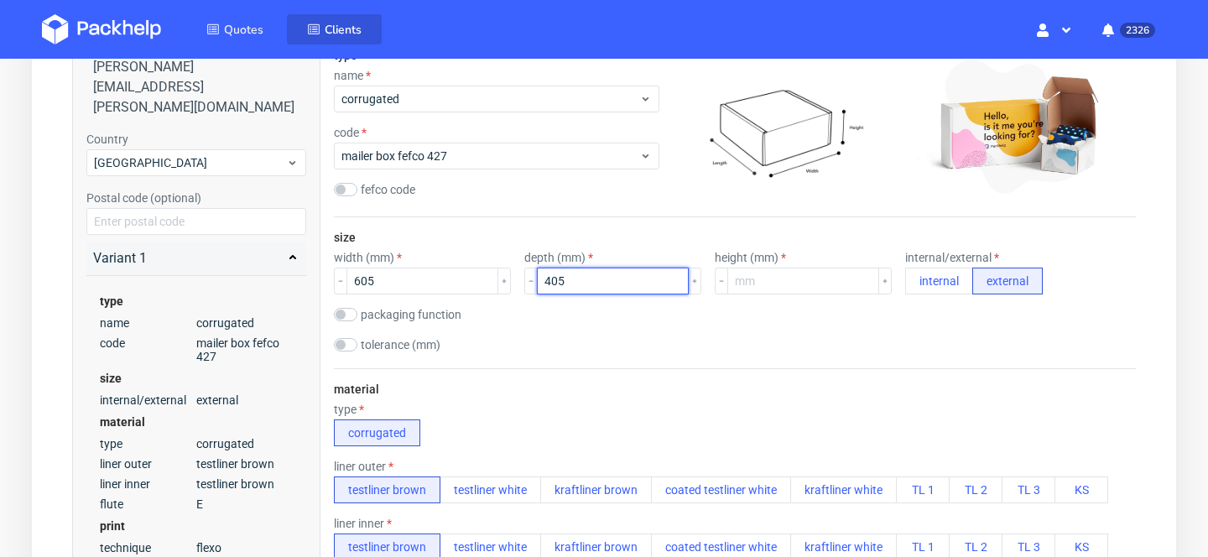
type input "405"
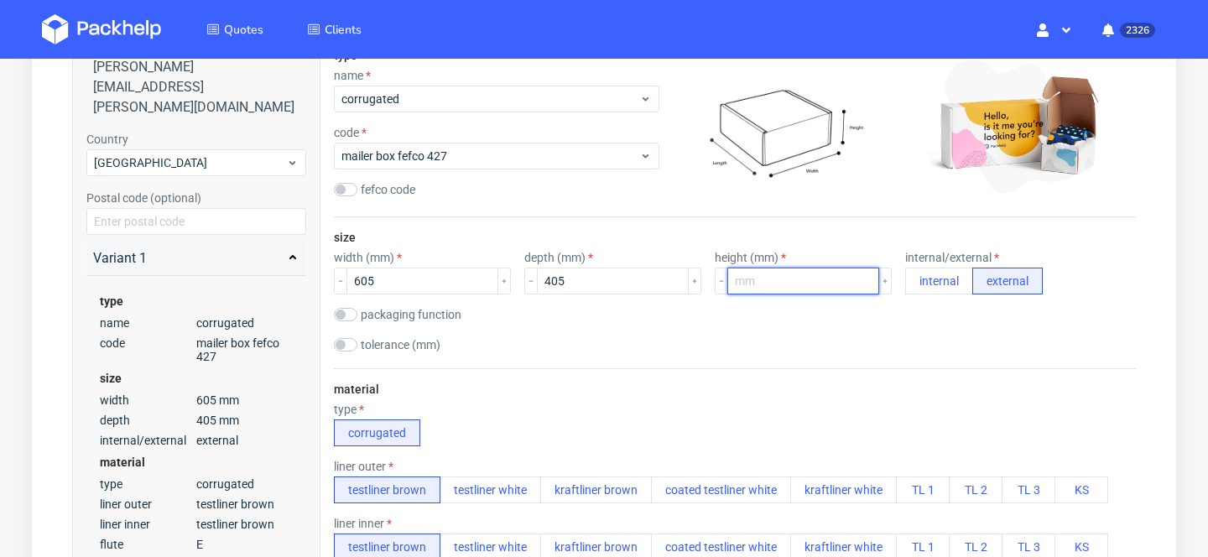
click at [727, 278] on input "number" at bounding box center [803, 281] width 152 height 27
type input "155"
click at [809, 358] on div "size width (mm) 605 depth (mm) 405 height (mm) 155 internal/external internal e…" at bounding box center [735, 292] width 802 height 151
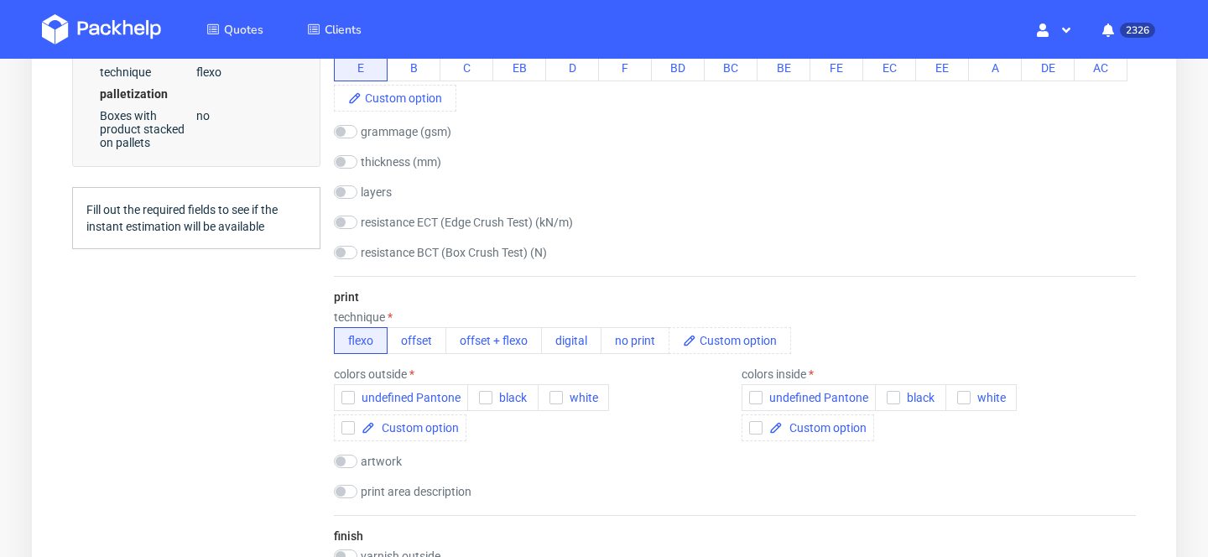
scroll to position [823, 0]
click at [524, 382] on button "black" at bounding box center [502, 395] width 71 height 27
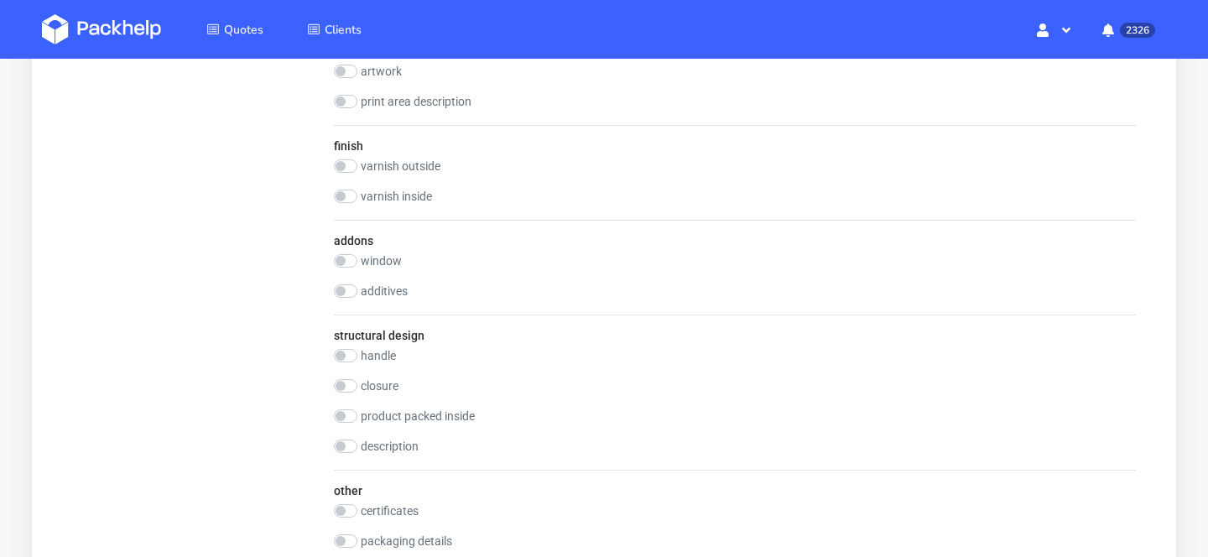
scroll to position [1182, 0]
click at [350, 387] on input "checkbox" at bounding box center [345, 383] width 23 height 13
checkbox input "true"
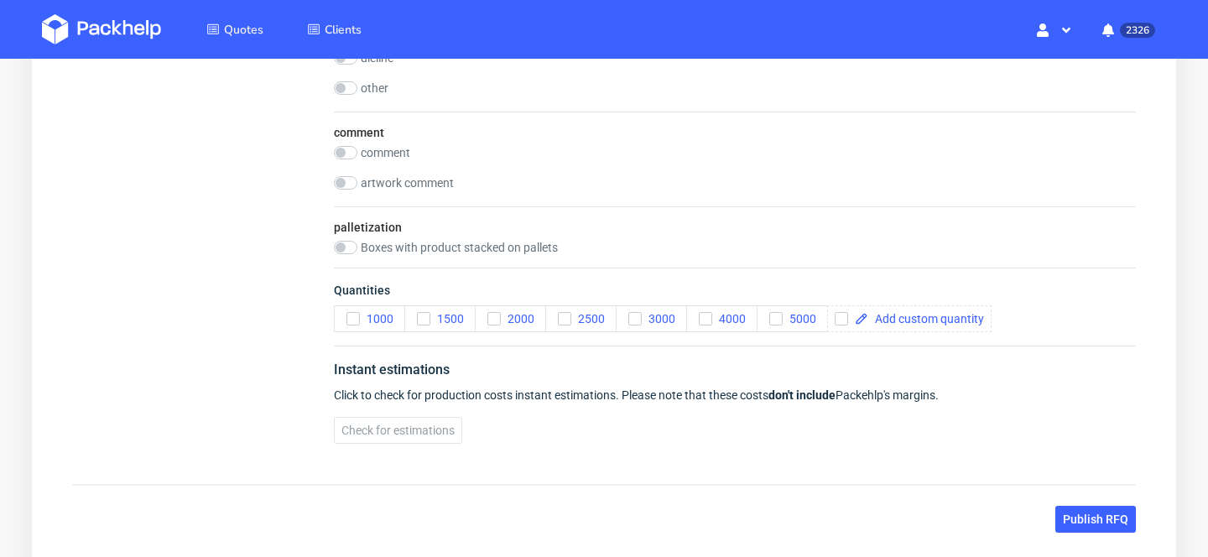
scroll to position [1711, 0]
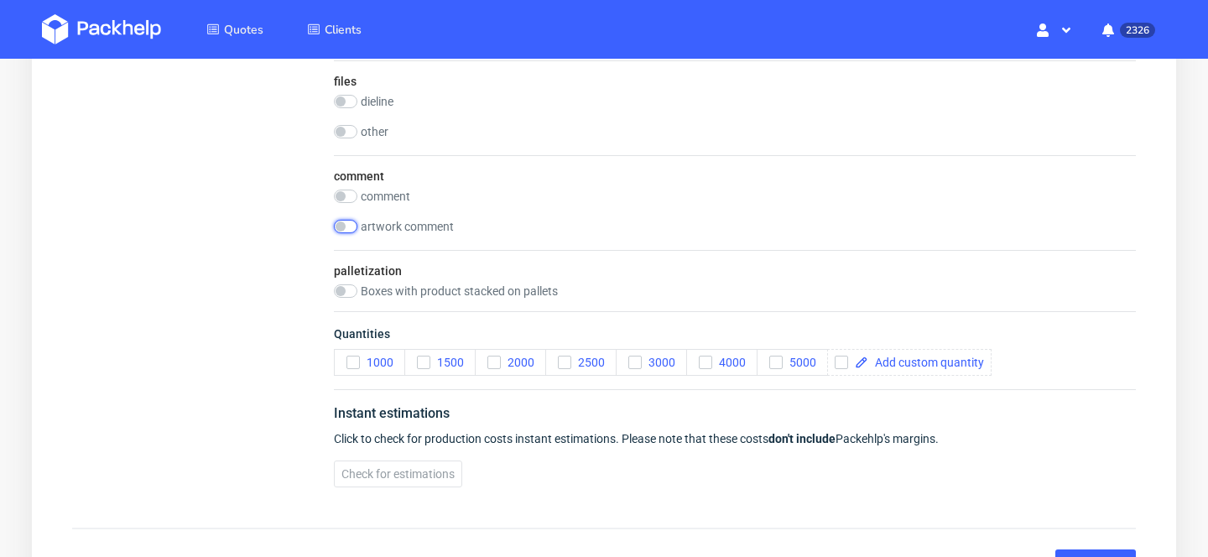
click at [355, 231] on input "checkbox" at bounding box center [345, 226] width 23 height 13
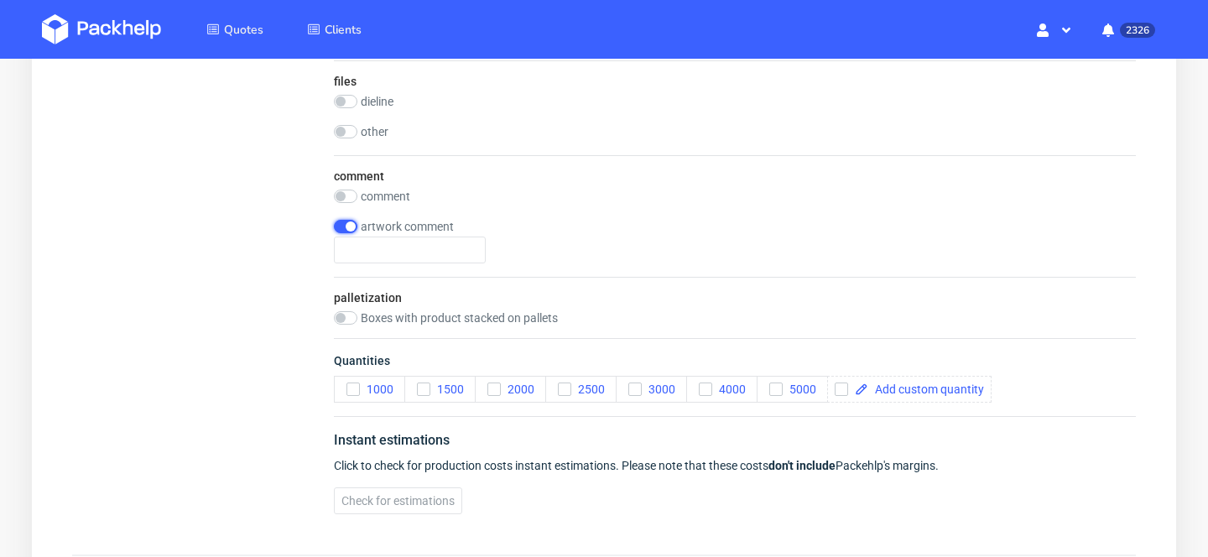
click at [351, 230] on input "checkbox" at bounding box center [345, 226] width 23 height 13
checkbox input "false"
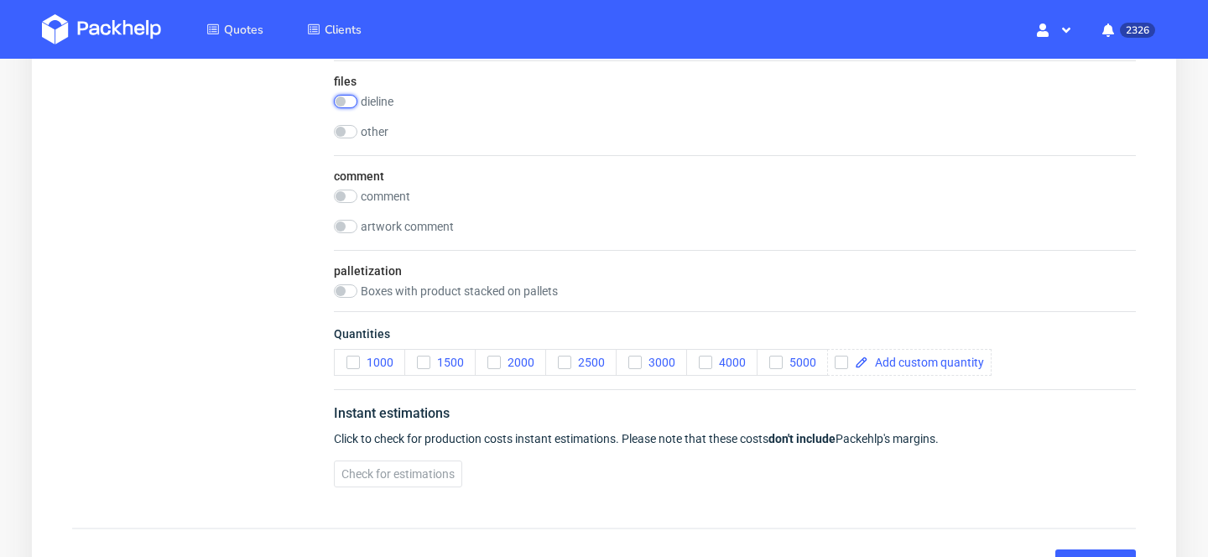
click at [344, 107] on input "checkbox" at bounding box center [345, 101] width 23 height 13
checkbox input "true"
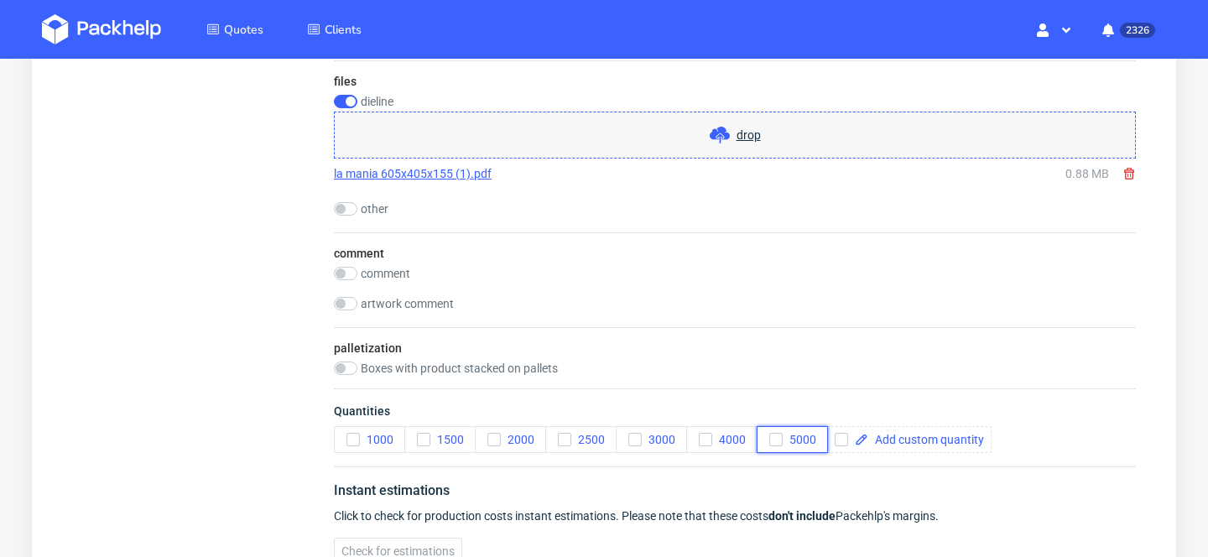
click at [793, 435] on span "5000" at bounding box center [800, 439] width 34 height 13
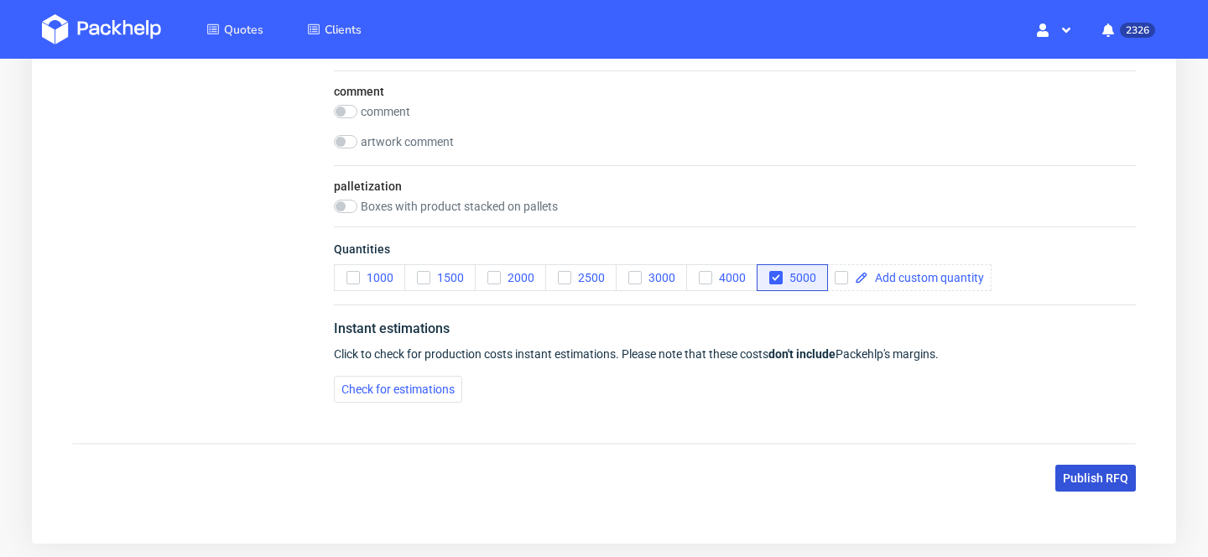
click at [1099, 482] on span "Publish RFQ" at bounding box center [1095, 478] width 65 height 12
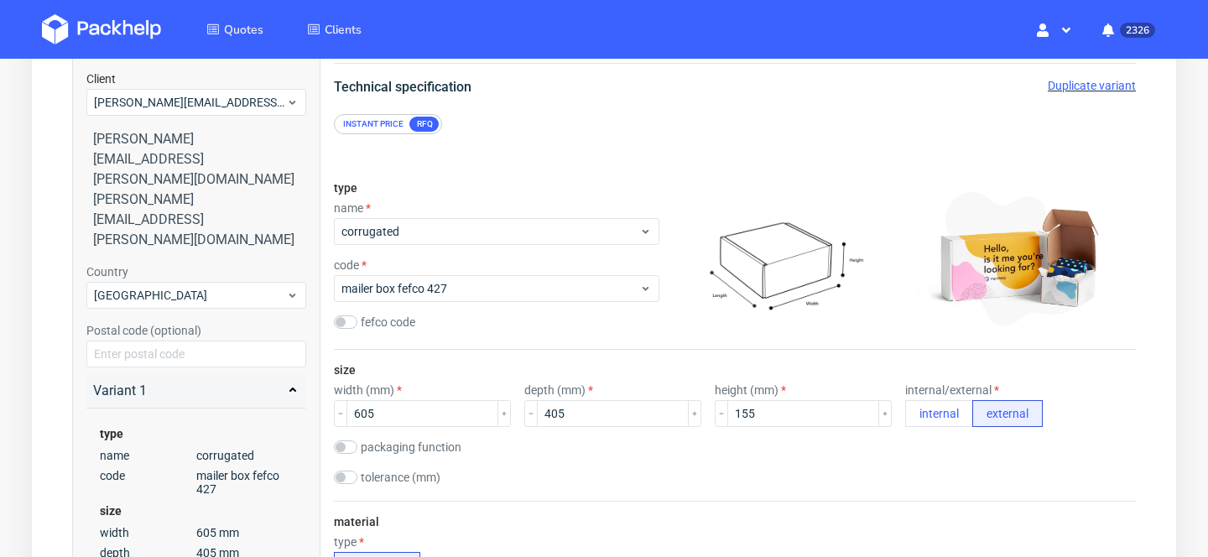
scroll to position [149, 0]
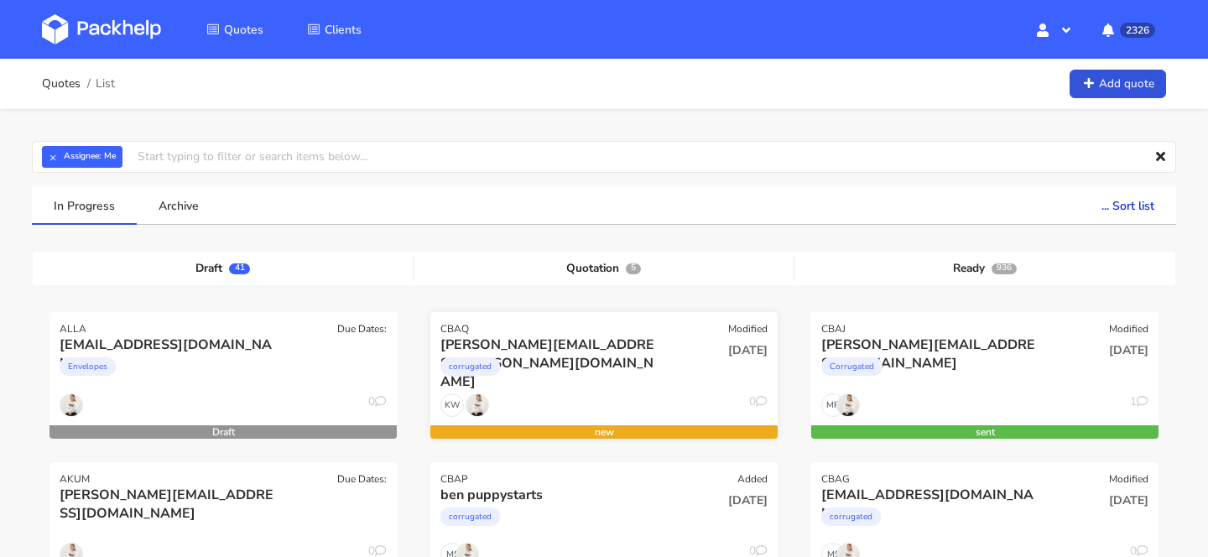
click at [614, 362] on div "corrugated" at bounding box center [551, 371] width 222 height 34
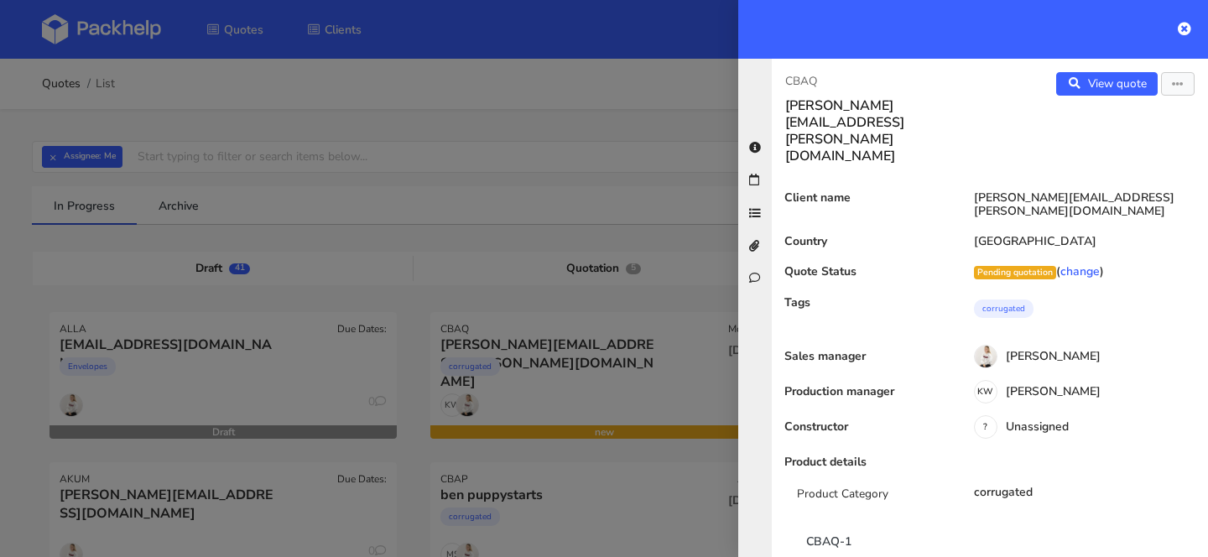
click at [800, 81] on p "CBAQ" at bounding box center [880, 81] width 191 height 18
copy p "CBAQ"
